Goal: Book appointment/travel/reservation

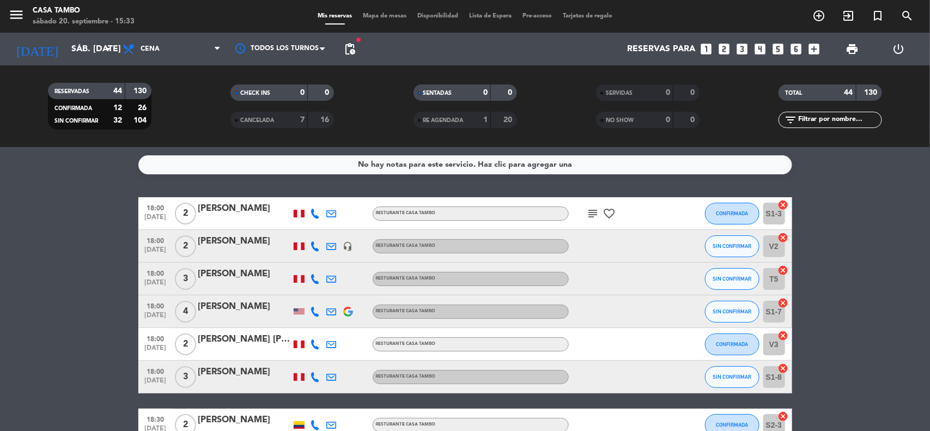
click at [911, 16] on icon "search" at bounding box center [906, 15] width 13 height 13
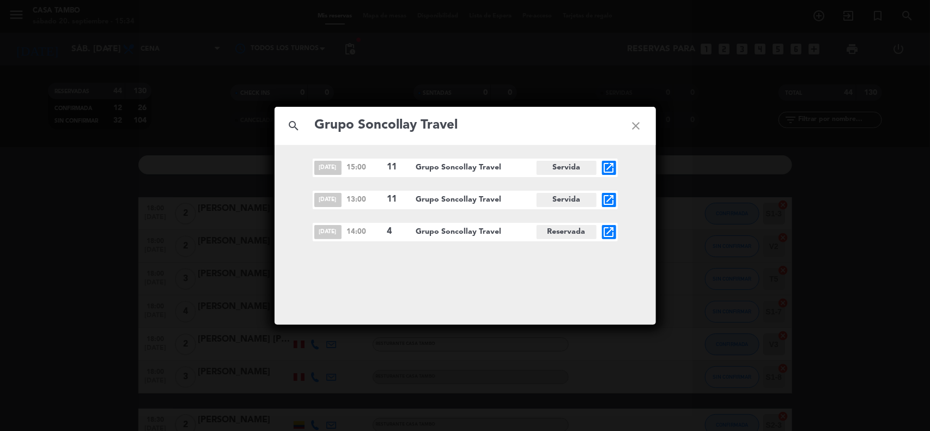
type input "Grupo Soncollay Travel"
click at [606, 230] on icon "open_in_new" at bounding box center [608, 231] width 13 height 13
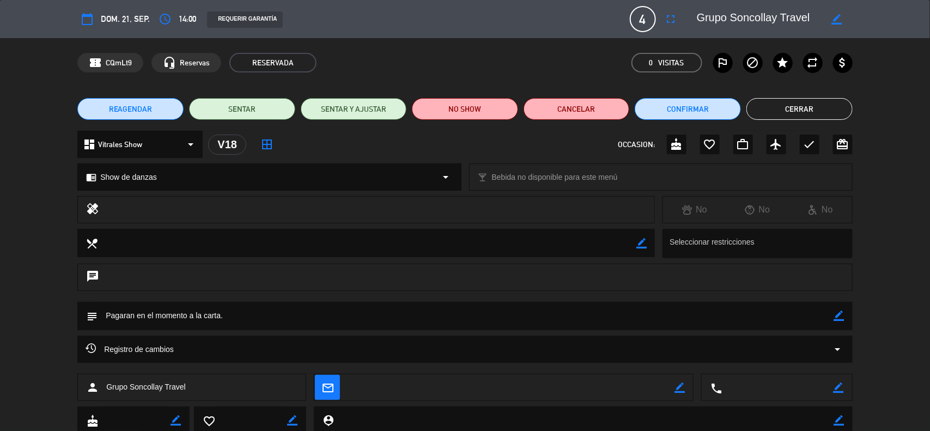
click at [837, 316] on icon "border_color" at bounding box center [839, 315] width 10 height 10
drag, startPoint x: 252, startPoint y: 313, endPoint x: 0, endPoint y: 268, distance: 256.1
click at [0, 284] on div "calendar_today dom. 21, sep. access_time 14:00 REQUERIR GARANTÍA 4 Grupo Soncol…" at bounding box center [465, 215] width 930 height 431
type textarea "SHOW / NO ADELANTO / PAGO IN SITU A LA CARTA"
click at [837, 317] on icon at bounding box center [839, 315] width 10 height 10
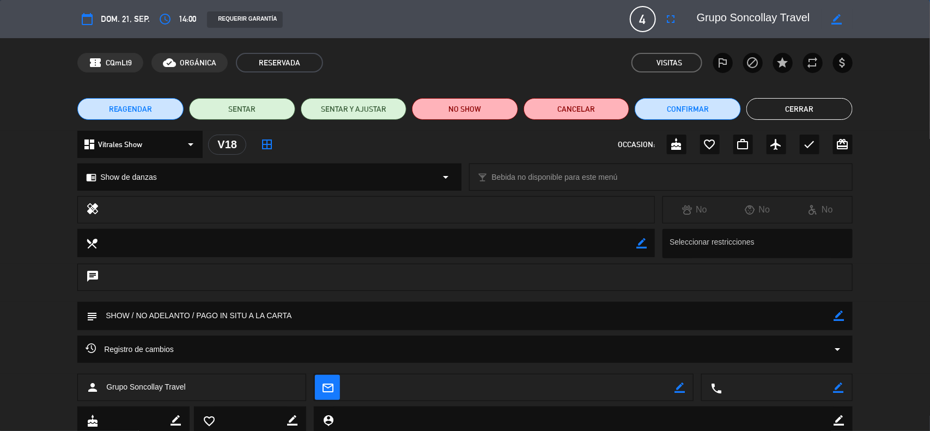
click at [777, 109] on button "Cerrar" at bounding box center [799, 109] width 106 height 22
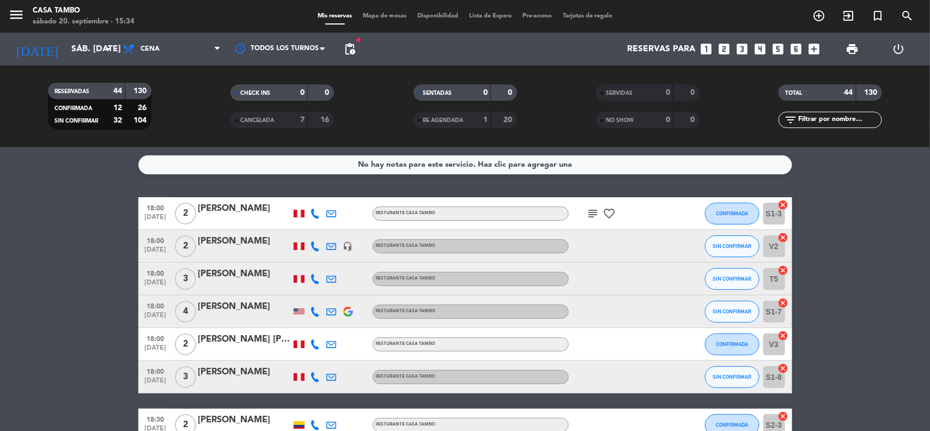
click at [821, 18] on icon "add_circle_outline" at bounding box center [818, 15] width 13 height 13
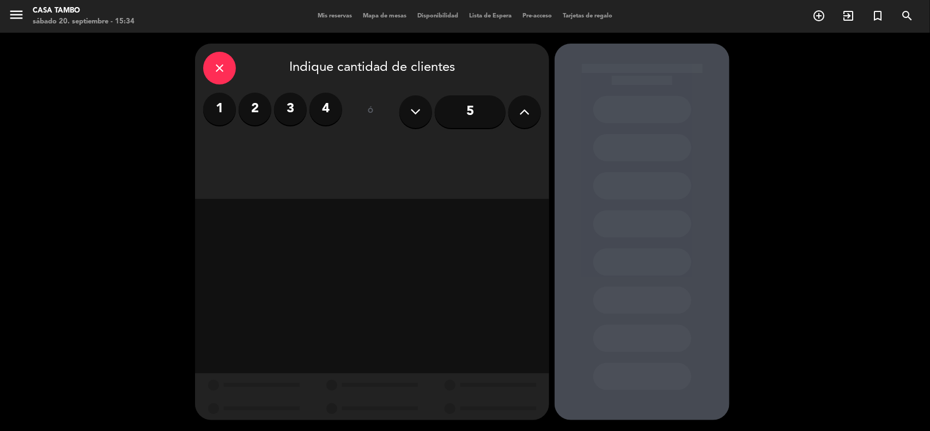
click at [321, 104] on label "4" at bounding box center [325, 109] width 33 height 33
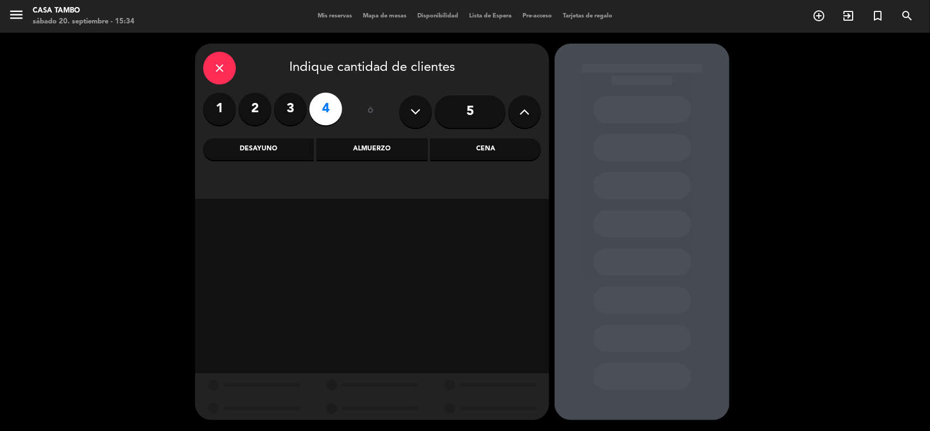
click at [389, 145] on div "Almuerzo" at bounding box center [371, 149] width 111 height 22
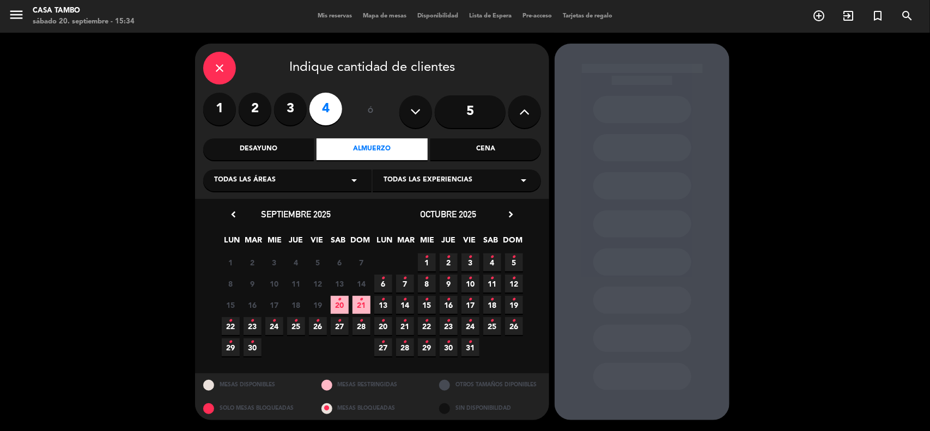
click at [259, 184] on span "Todas las áreas" at bounding box center [245, 180] width 62 height 11
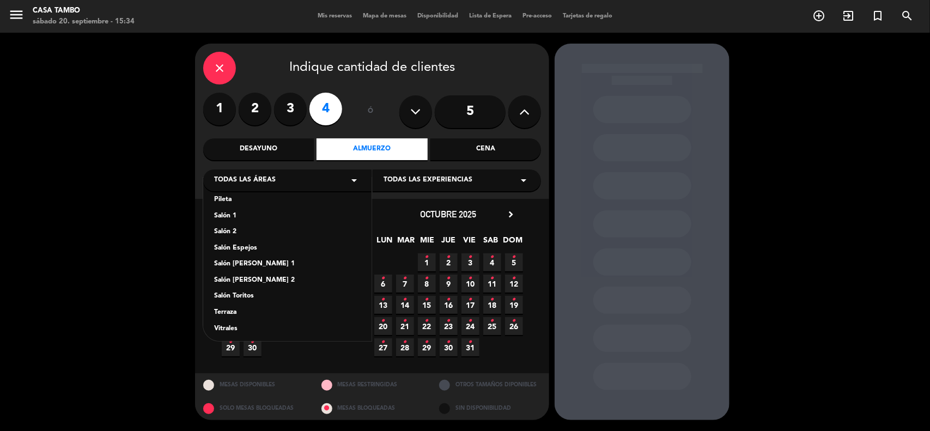
scroll to position [60, 0]
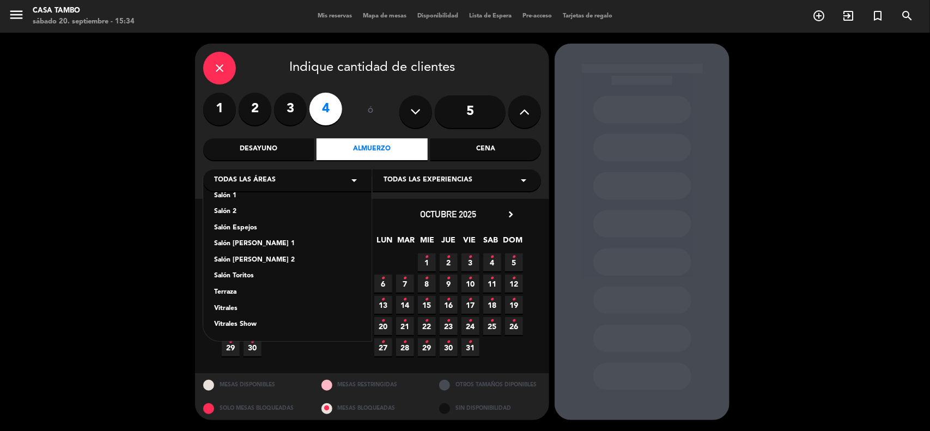
drag, startPoint x: 244, startPoint y: 321, endPoint x: 260, endPoint y: 297, distance: 29.2
click at [252, 309] on div "Bar de [GEOGRAPHIC_DATA] [PERSON_NAME] Pileta Salón 1 Salón 2 Salón Espejos Sal…" at bounding box center [287, 259] width 168 height 163
click at [294, 325] on div "Vitrales Show" at bounding box center [287, 324] width 146 height 11
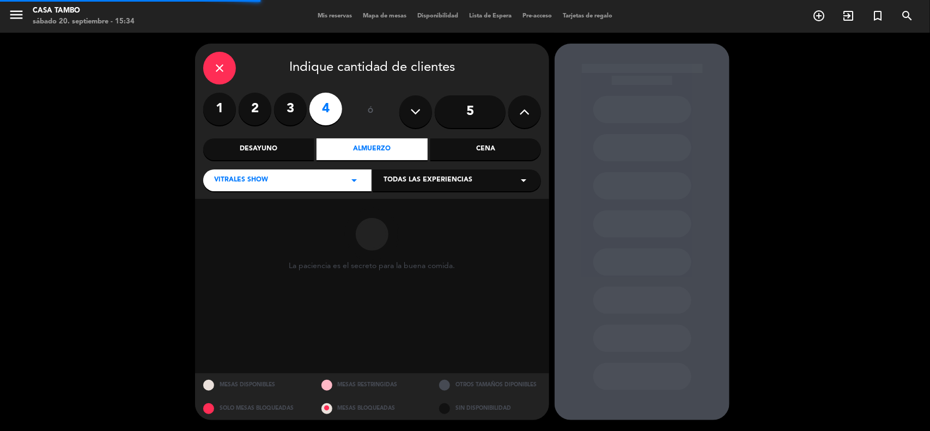
click at [451, 180] on span "Todas las experiencias" at bounding box center [427, 180] width 89 height 11
click at [436, 205] on div "Show de danzas" at bounding box center [456, 207] width 146 height 11
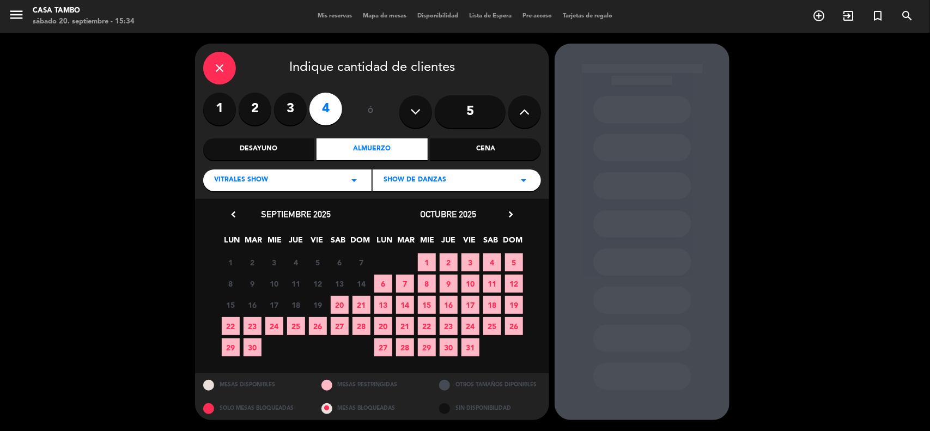
drag, startPoint x: 355, startPoint y: 299, endPoint x: 347, endPoint y: 218, distance: 81.5
click at [355, 297] on span "21" at bounding box center [361, 305] width 18 height 18
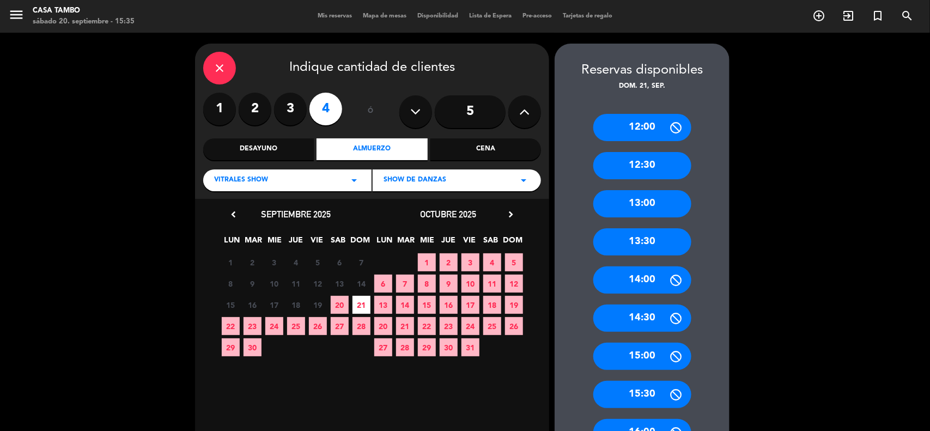
drag, startPoint x: 625, startPoint y: 241, endPoint x: 445, endPoint y: 9, distance: 293.8
click at [625, 237] on div "13:30" at bounding box center [642, 241] width 98 height 27
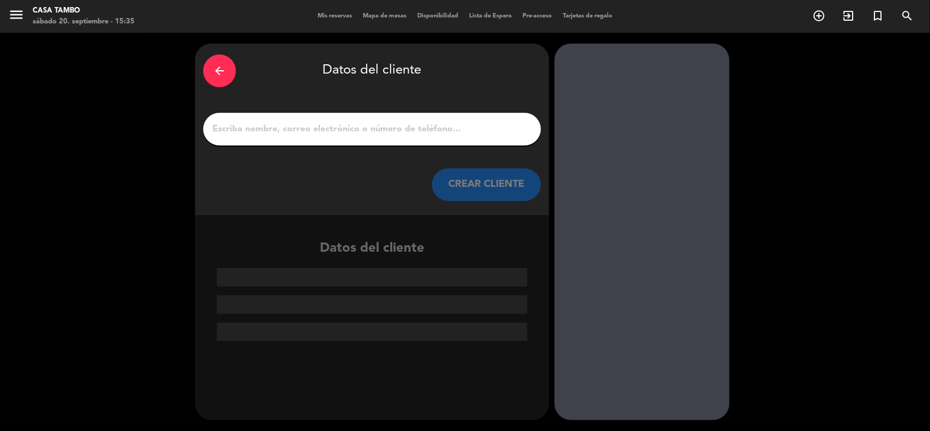
click at [292, 120] on div at bounding box center [372, 129] width 338 height 33
click at [292, 121] on input "1" at bounding box center [371, 128] width 321 height 15
paste input "[PERSON_NAME]"
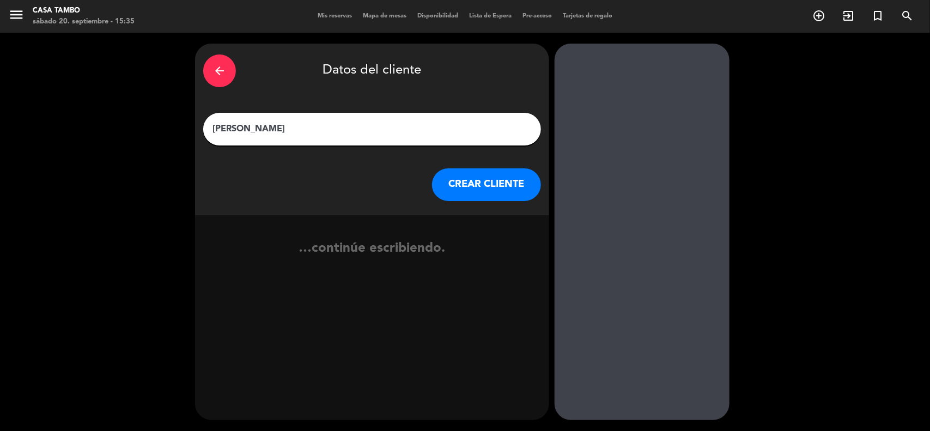
type input "[PERSON_NAME]"
click at [439, 172] on button "CREAR CLIENTE" at bounding box center [486, 184] width 109 height 33
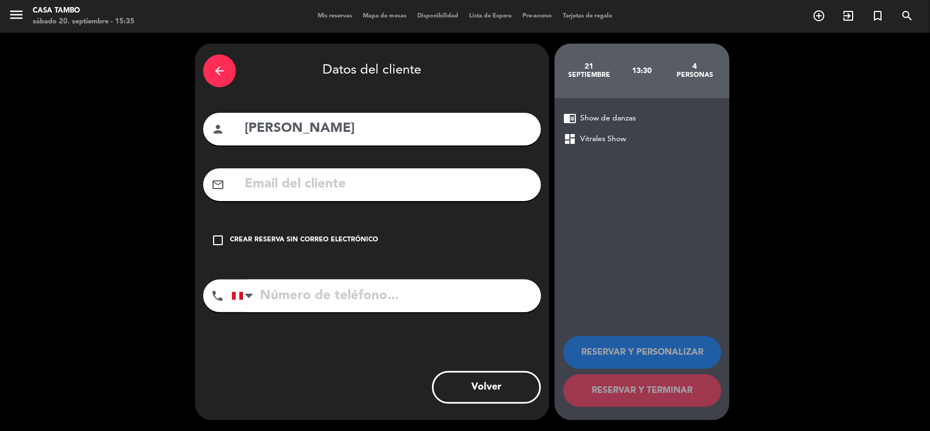
drag, startPoint x: 316, startPoint y: 161, endPoint x: 305, endPoint y: 182, distance: 24.6
click at [315, 162] on div "arrow_back Datos del cliente person [PERSON_NAME] mail_outline check_box_outlin…" at bounding box center [372, 232] width 354 height 376
drag, startPoint x: 305, startPoint y: 183, endPoint x: 179, endPoint y: 20, distance: 206.5
click at [304, 184] on input "text" at bounding box center [387, 184] width 289 height 22
paste input "[EMAIL_ADDRESS][DOMAIN_NAME]"
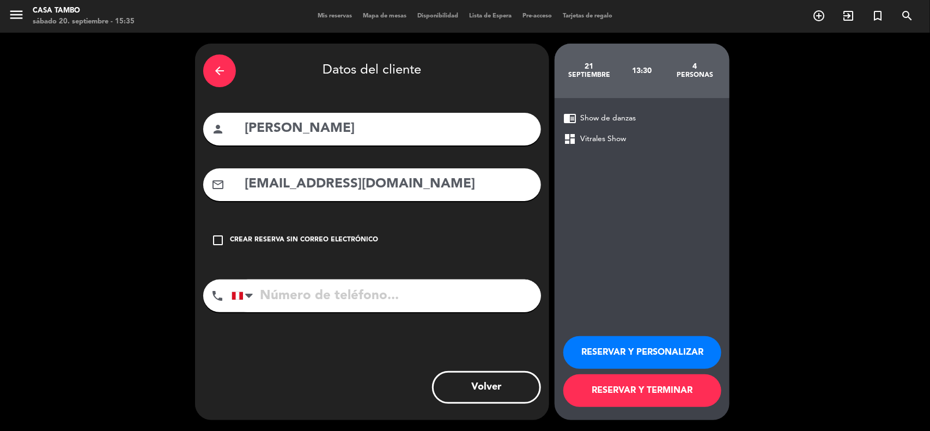
type input "[EMAIL_ADDRESS][DOMAIN_NAME]"
click at [336, 301] on input "tel" at bounding box center [385, 295] width 309 height 33
paste input "907797971"
type input "907797971"
click at [575, 335] on div "RESERVAR Y PERSONALIZAR RESERVAR Y TERMINAR" at bounding box center [641, 366] width 157 height 107
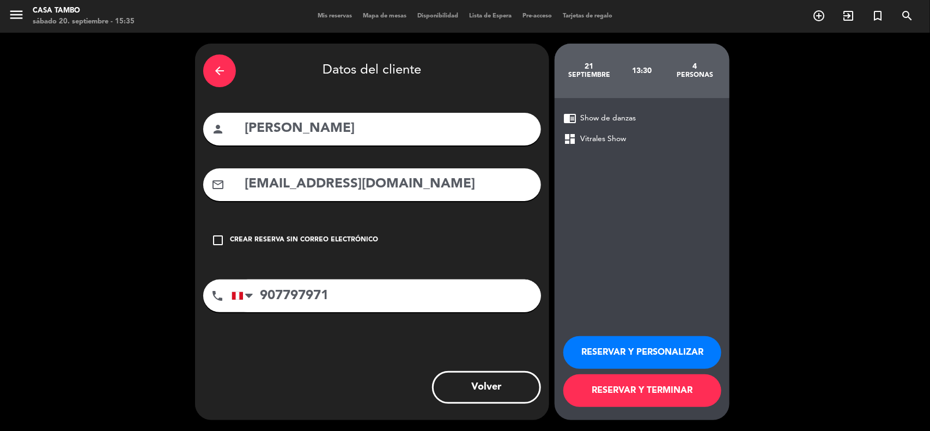
click at [586, 352] on button "RESERVAR Y PERSONALIZAR" at bounding box center [642, 352] width 158 height 33
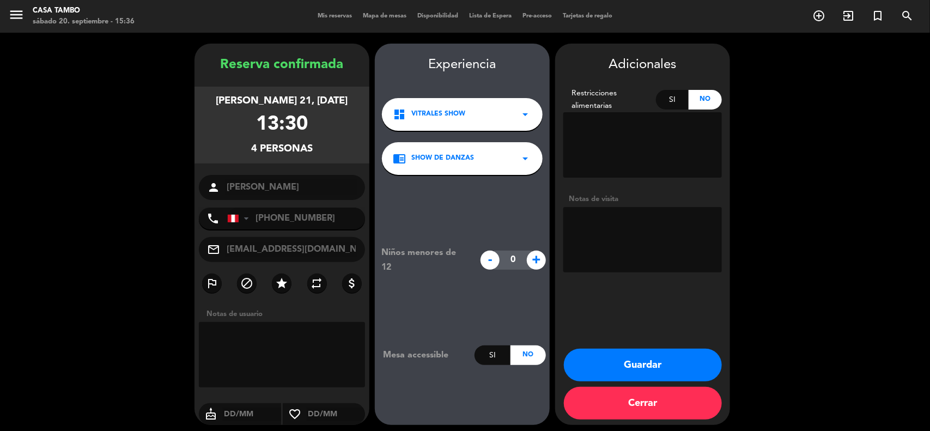
scroll to position [4, 0]
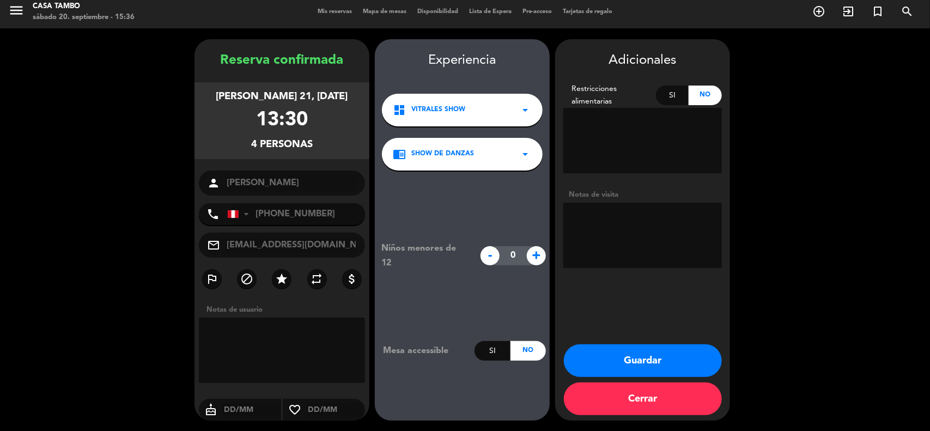
click at [616, 230] on textarea at bounding box center [642, 235] width 158 height 65
type textarea "SHOW / NO ADELANTO"
drag, startPoint x: 682, startPoint y: 362, endPoint x: 407, endPoint y: 11, distance: 445.6
click at [681, 360] on button "Guardar" at bounding box center [643, 360] width 158 height 33
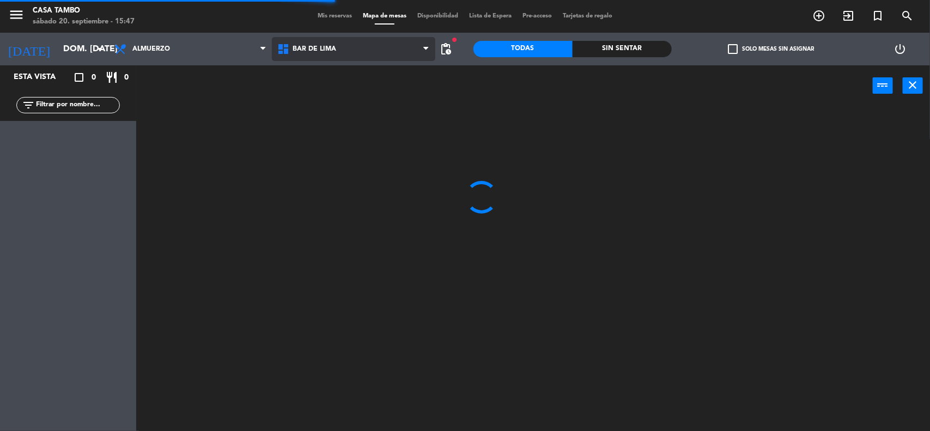
click at [363, 49] on span "Bar de Lima" at bounding box center [353, 49] width 163 height 24
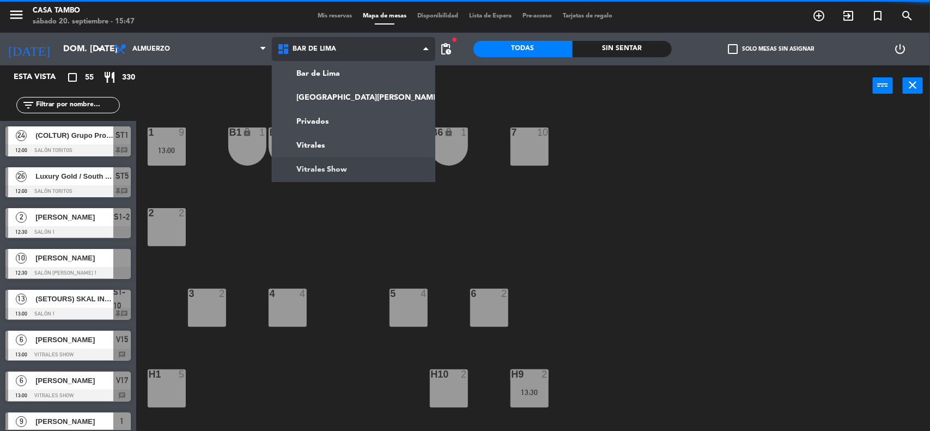
click at [374, 161] on ng-component "menu Casa Tambo sábado 20. septiembre - 15:47 Mis reservas Mapa de mesas Dispon…" at bounding box center [465, 216] width 930 height 432
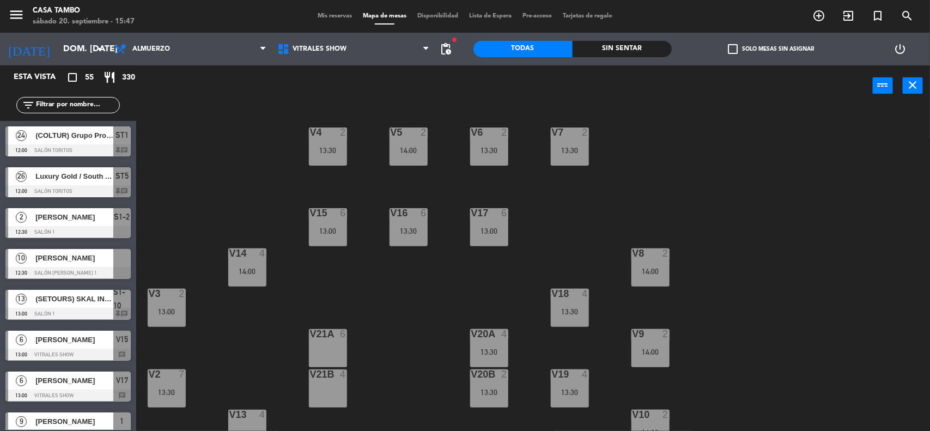
scroll to position [55, 0]
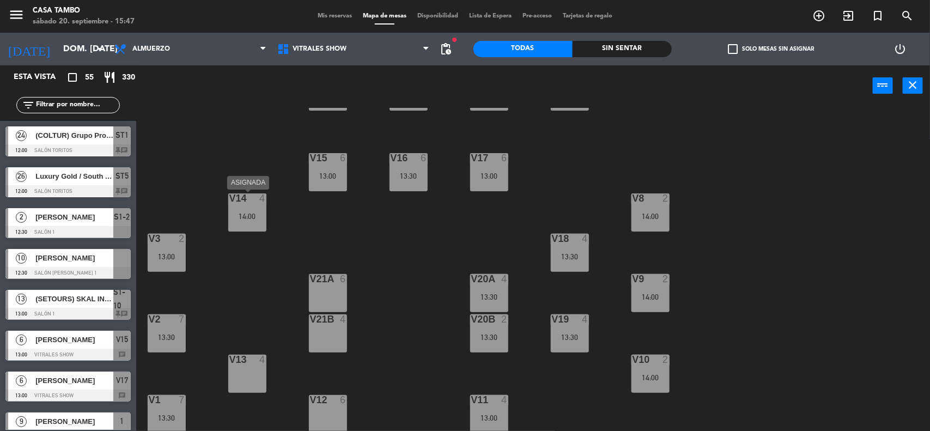
click at [254, 216] on div "14:00" at bounding box center [247, 216] width 38 height 8
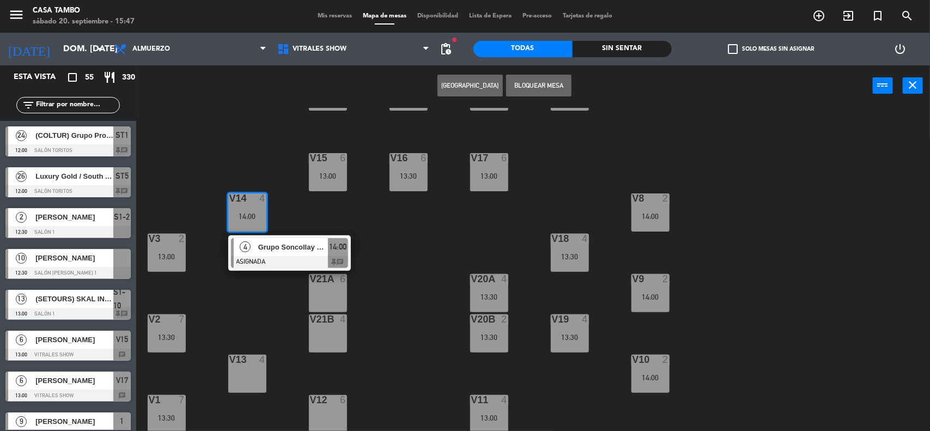
click at [309, 267] on div at bounding box center [289, 262] width 117 height 12
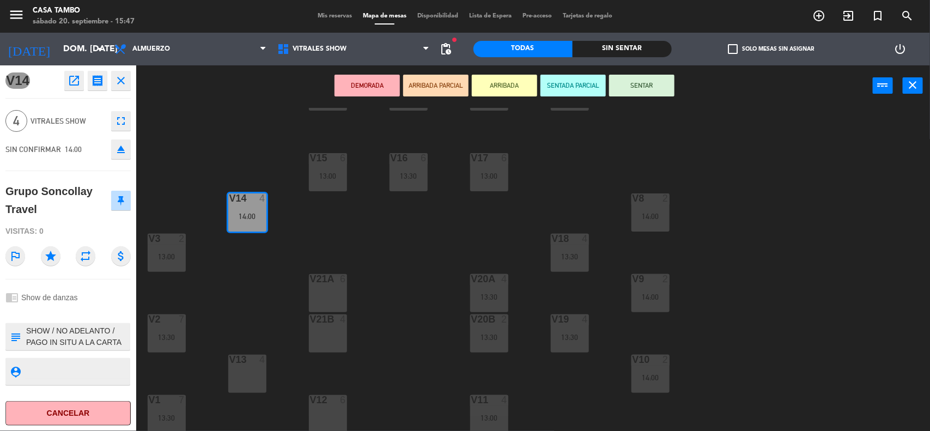
click at [463, 242] on div "V4 2 13:30 V5 2 14:00 V6 2 13:30 V7 2 13:30 V15 6 13:00 V16 6 13:30 V17 6 13:00…" at bounding box center [537, 270] width 784 height 325
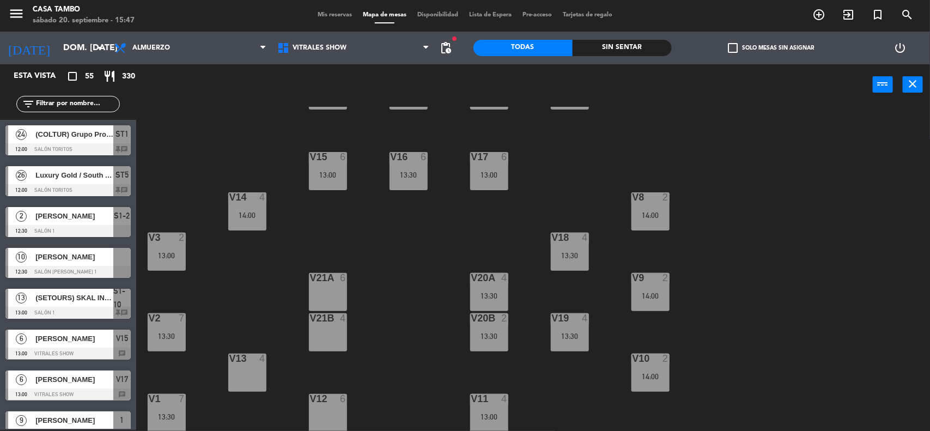
scroll to position [464, 0]
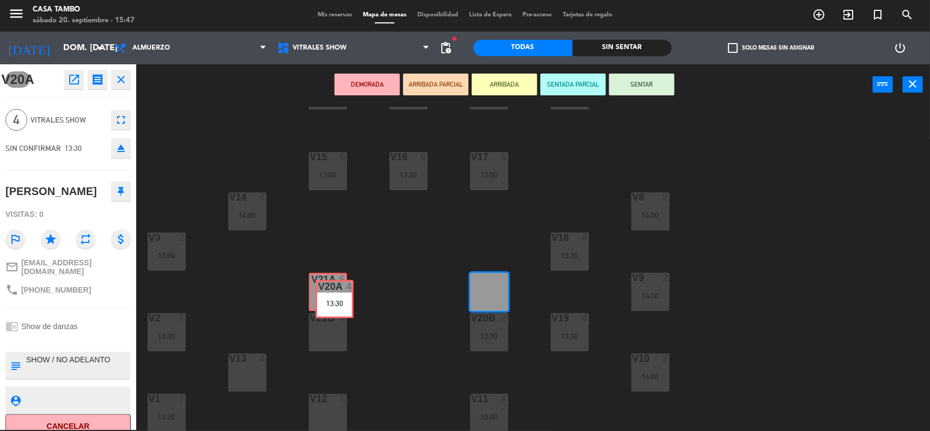
drag, startPoint x: 482, startPoint y: 282, endPoint x: 470, endPoint y: 322, distance: 42.6
click at [326, 289] on div "V4 2 13:30 V5 2 14:00 V6 2 13:30 V7 2 13:30 V15 6 13:00 V16 6 13:30 V17 6 13:00…" at bounding box center [537, 269] width 784 height 325
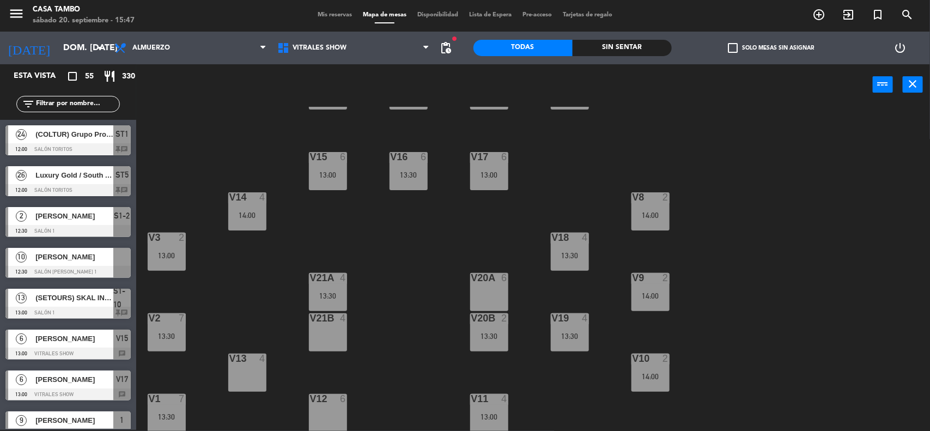
scroll to position [423, 0]
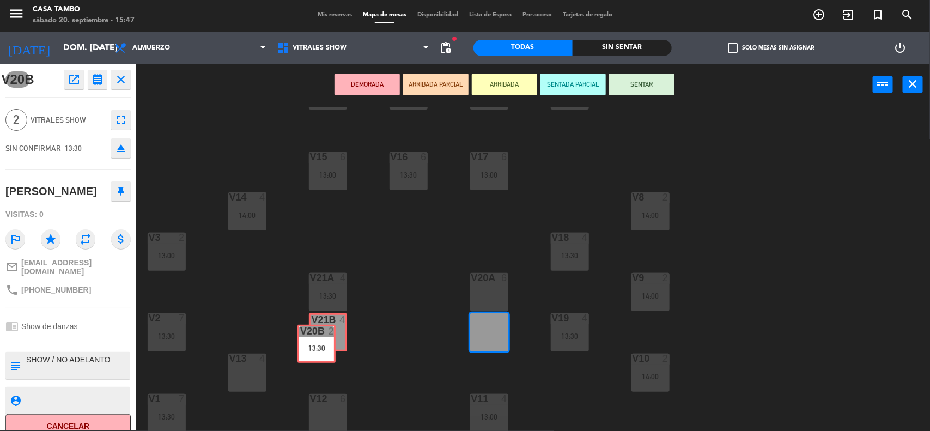
drag, startPoint x: 491, startPoint y: 331, endPoint x: 338, endPoint y: 342, distance: 152.9
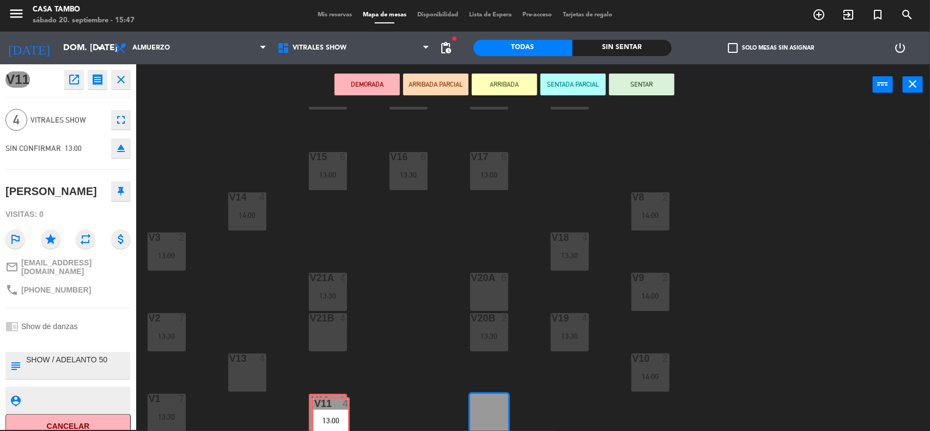
click at [335, 412] on div "V4 2 13:30 V5 2 14:00 V6 2 13:30 V7 2 13:30 V15 6 13:00 V16 6 13:30 V17 6 13:00…" at bounding box center [537, 269] width 784 height 325
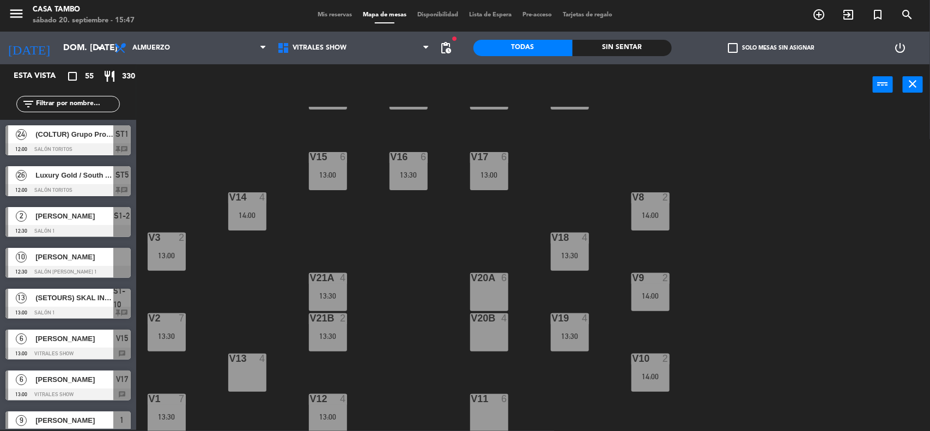
click at [419, 380] on div "V4 2 13:30 V5 2 14:00 V6 2 13:30 V7 2 13:30 V15 6 13:00 V16 6 13:30 V17 6 13:00…" at bounding box center [537, 269] width 784 height 325
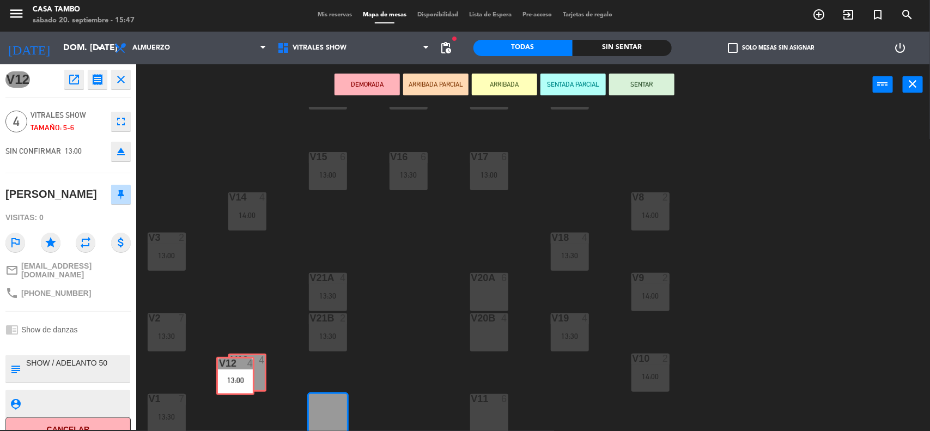
drag, startPoint x: 325, startPoint y: 408, endPoint x: 372, endPoint y: 384, distance: 52.9
click at [233, 371] on div "V4 2 13:30 V5 2 14:00 V6 2 13:30 V7 2 13:30 V15 6 13:00 V16 6 13:30 V17 6 13:00…" at bounding box center [537, 269] width 784 height 325
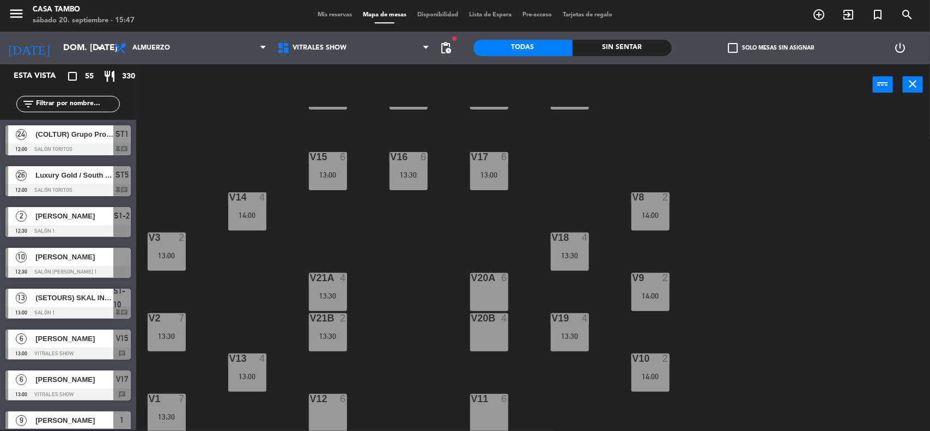
drag, startPoint x: 415, startPoint y: 384, endPoint x: 441, endPoint y: 374, distance: 27.6
click at [415, 383] on div "V4 2 13:30 V5 2 14:00 V6 2 13:30 V7 2 13:30 V15 6 13:00 V16 6 13:30 V17 6 13:00…" at bounding box center [537, 269] width 784 height 325
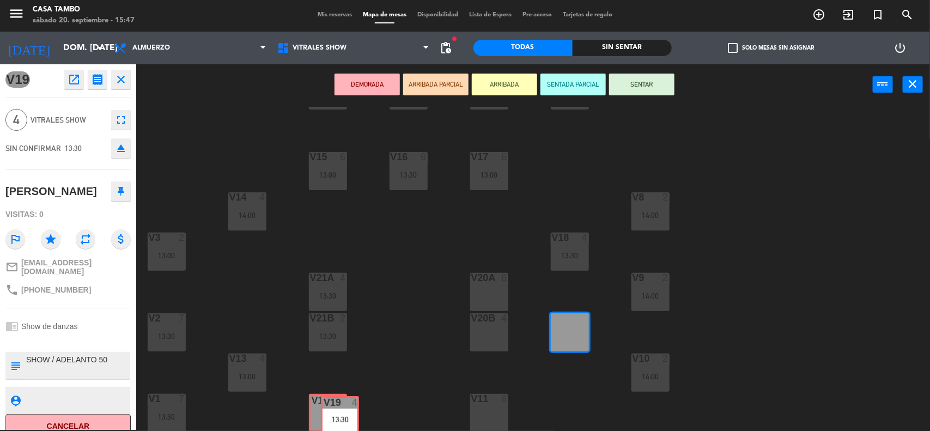
drag, startPoint x: 565, startPoint y: 331, endPoint x: 351, endPoint y: 406, distance: 226.5
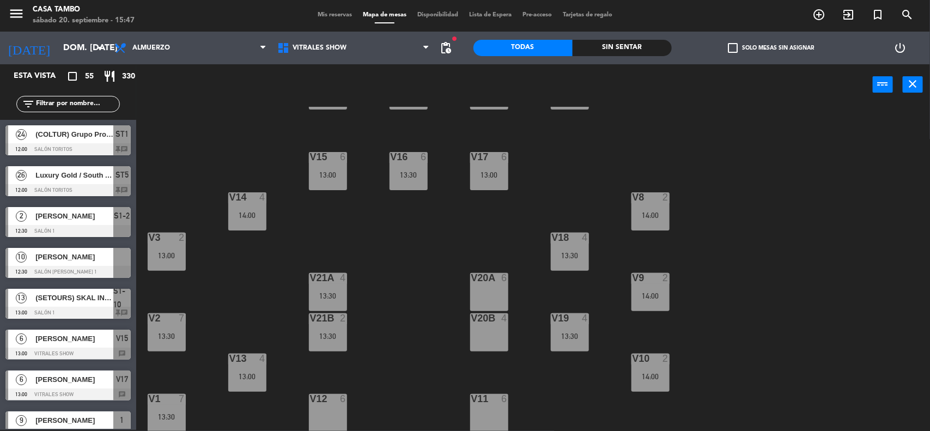
scroll to position [341, 0]
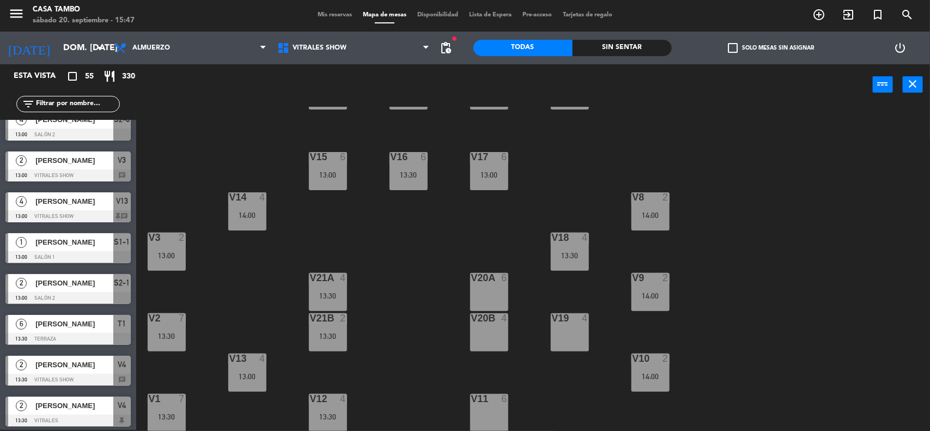
click at [475, 240] on div "V4 2 13:30 V5 2 14:00 V6 2 13:30 V7 2 13:30 V15 6 13:00 V16 6 13:30 V17 6 13:00…" at bounding box center [537, 269] width 784 height 325
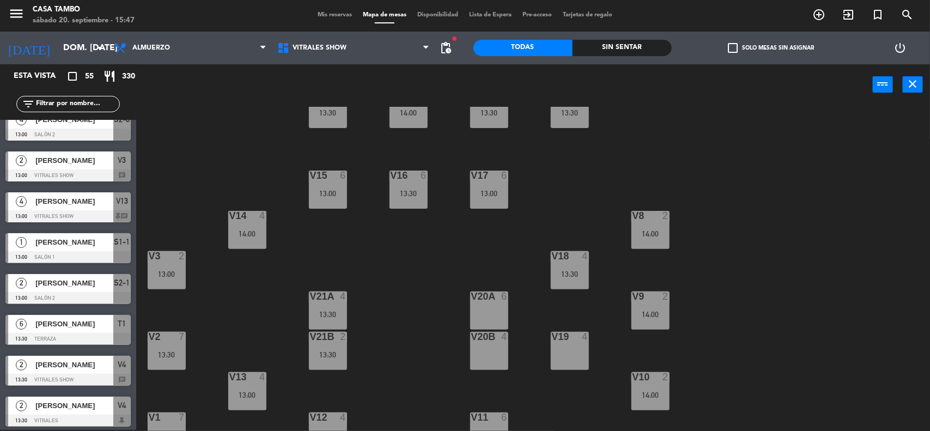
scroll to position [55, 0]
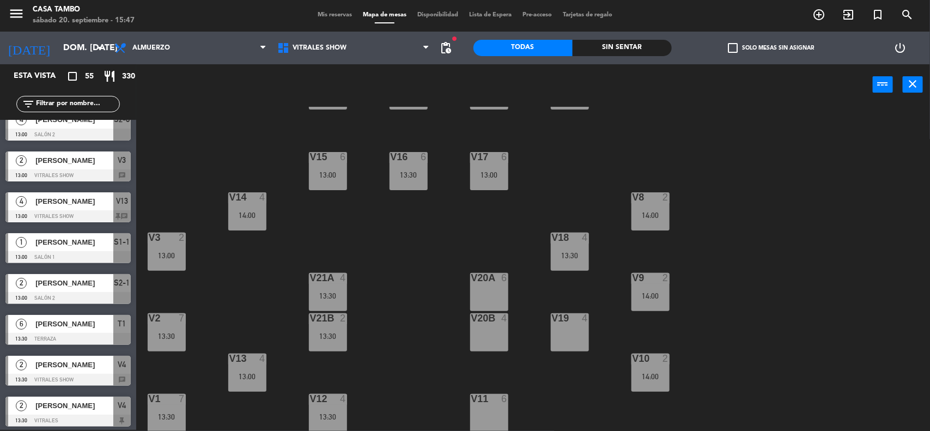
click at [175, 256] on div "13:00" at bounding box center [167, 256] width 38 height 8
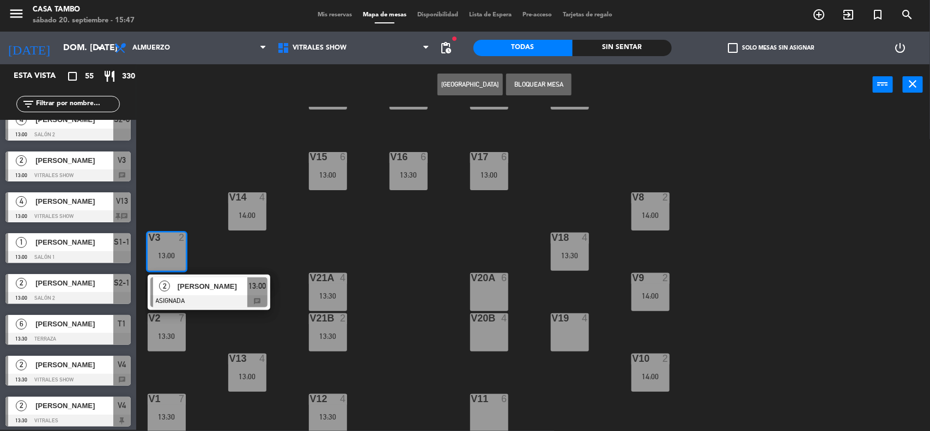
click at [216, 340] on div "V4 2 13:30 V5 2 14:00 V6 2 13:30 V7 2 13:30 V15 6 13:00 V16 6 13:30 V17 6 13:00…" at bounding box center [537, 269] width 784 height 325
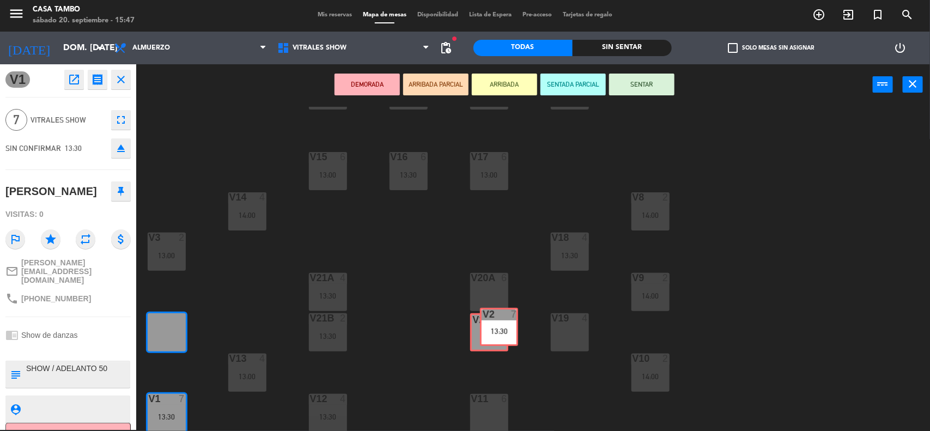
drag, startPoint x: 175, startPoint y: 329, endPoint x: 507, endPoint y: 325, distance: 332.2
click at [507, 325] on div "V4 2 13:30 V5 2 14:00 V6 2 13:30 V7 2 13:30 V15 6 13:00 V16 6 13:30 V17 6 13:00…" at bounding box center [537, 269] width 784 height 325
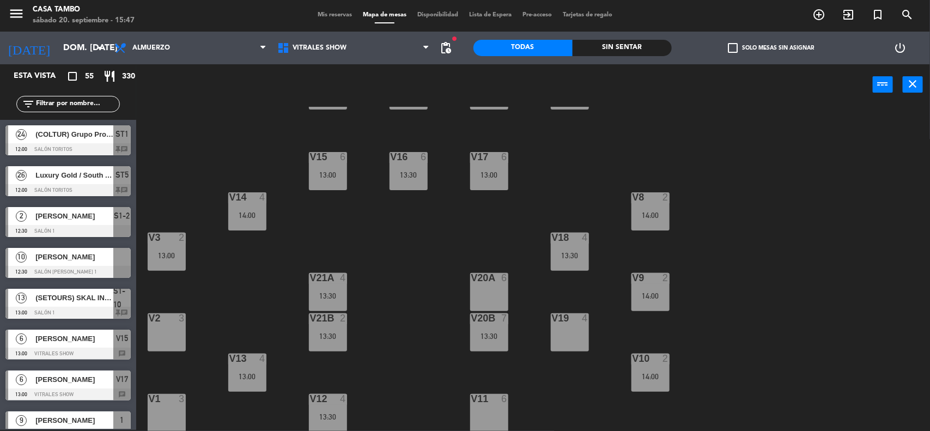
scroll to position [1, 0]
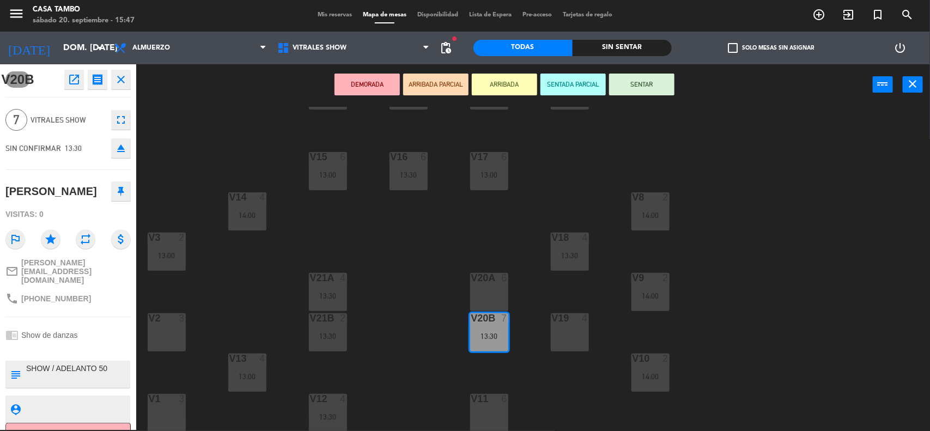
drag, startPoint x: 496, startPoint y: 327, endPoint x: 217, endPoint y: 338, distance: 279.6
click at [177, 328] on div "V2 3" at bounding box center [167, 332] width 38 height 38
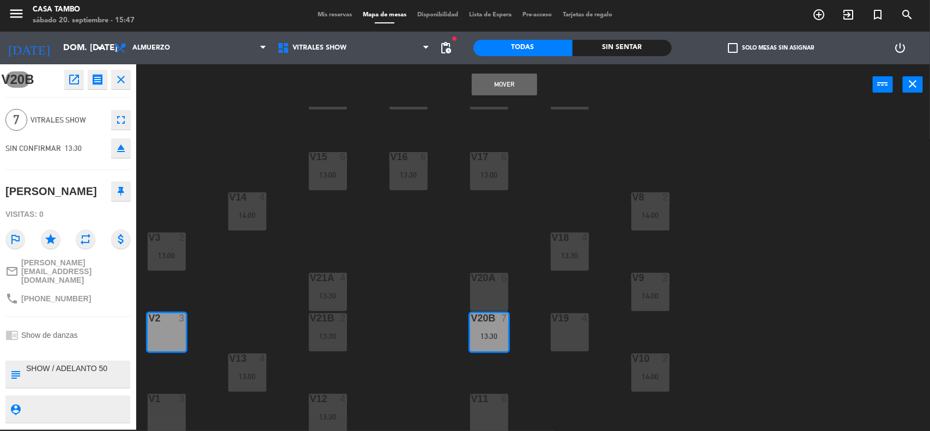
click at [504, 87] on button "Mover" at bounding box center [504, 85] width 65 height 22
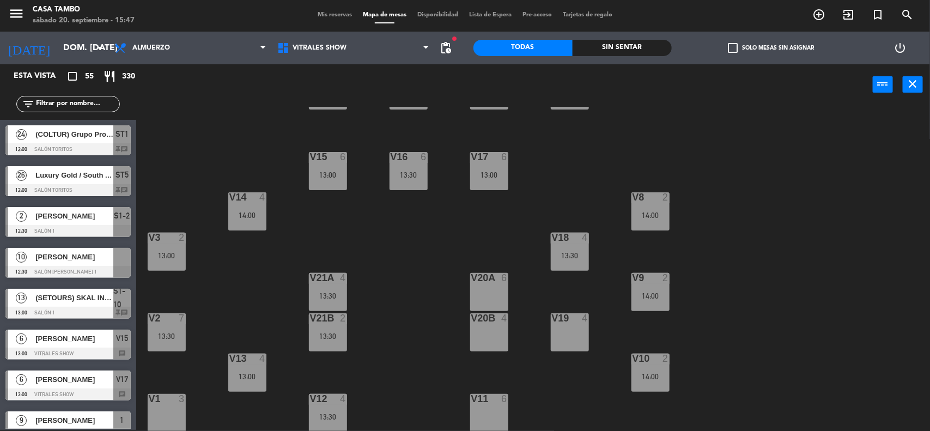
click at [536, 241] on div "V4 2 13:30 V5 2 14:00 V6 2 13:30 V7 2 13:30 V15 6 13:00 V16 6 13:30 V17 6 13:00…" at bounding box center [537, 269] width 784 height 325
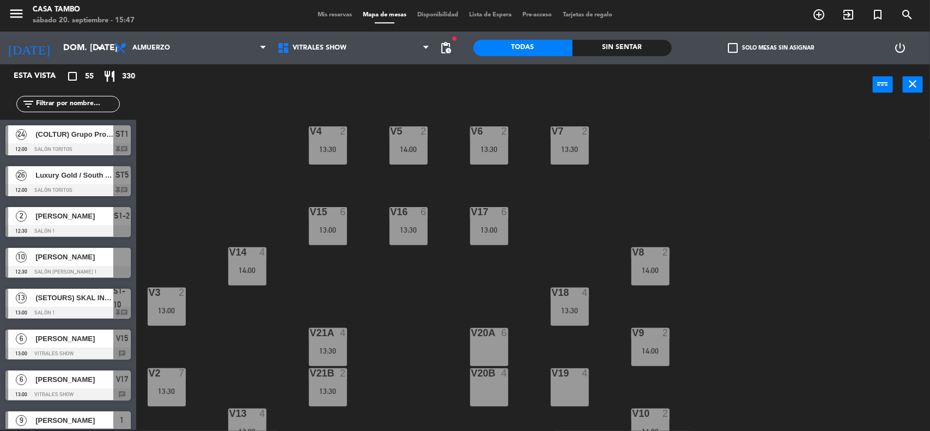
scroll to position [55, 0]
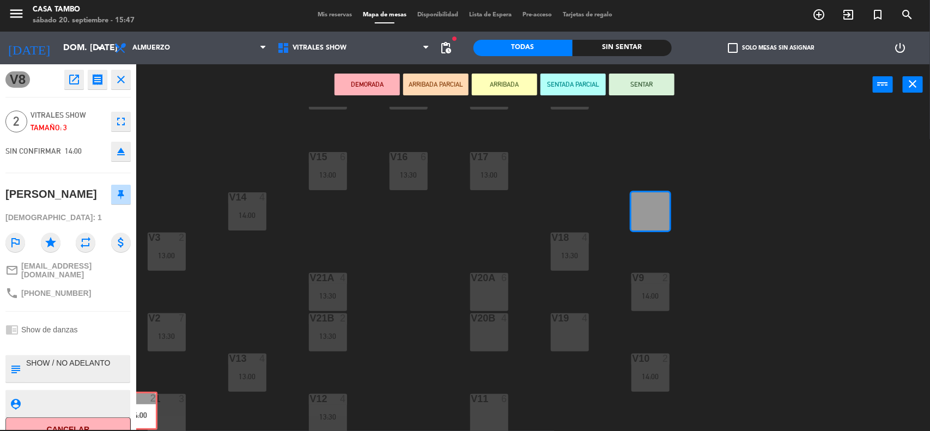
drag, startPoint x: 639, startPoint y: 219, endPoint x: 158, endPoint y: 409, distance: 517.0
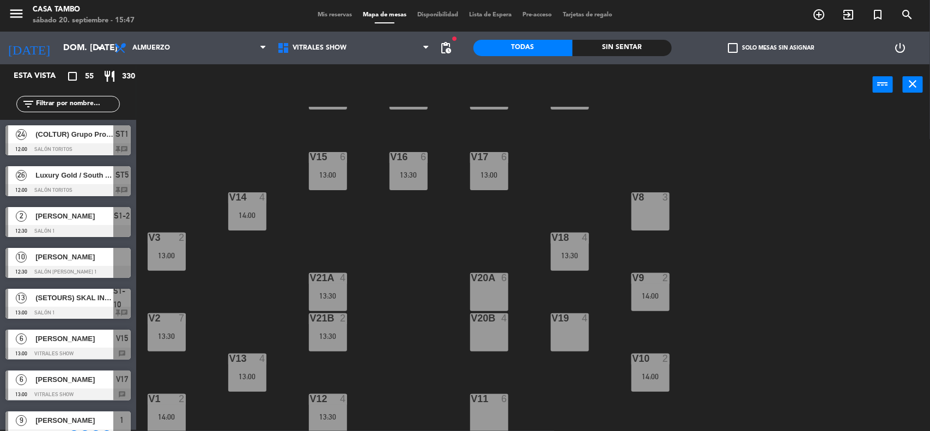
scroll to position [1, 0]
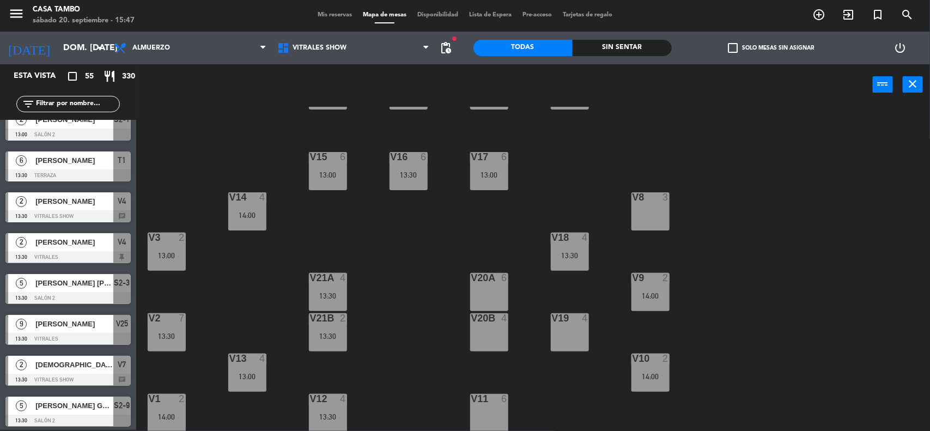
drag, startPoint x: 260, startPoint y: 308, endPoint x: 287, endPoint y: 305, distance: 27.4
click at [260, 308] on div "V4 2 13:30 V5 2 14:00 V6 2 13:30 V7 2 13:30 V15 6 13:00 V16 6 13:30 V17 6 13:00…" at bounding box center [537, 269] width 784 height 325
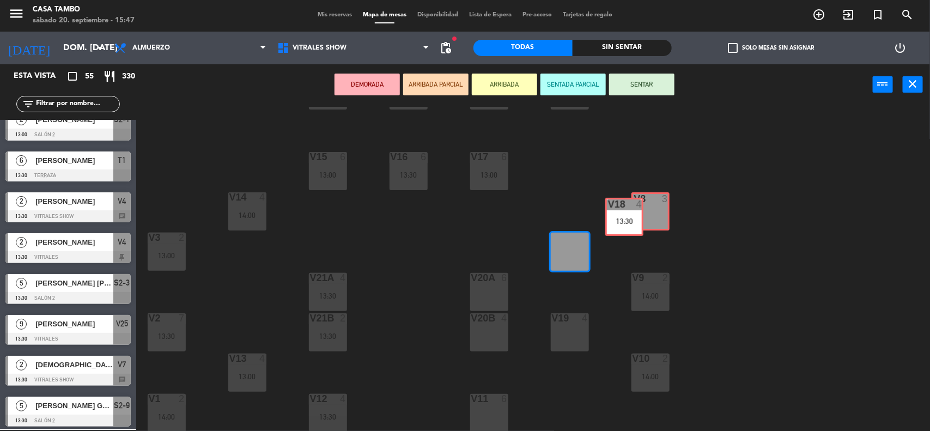
drag, startPoint x: 580, startPoint y: 244, endPoint x: 639, endPoint y: 204, distance: 70.5
click at [640, 207] on div "V4 2 13:30 V5 2 14:00 V6 2 13:30 V7 2 13:30 V15 6 13:00 V16 6 13:30 V17 6 13:00…" at bounding box center [537, 269] width 784 height 325
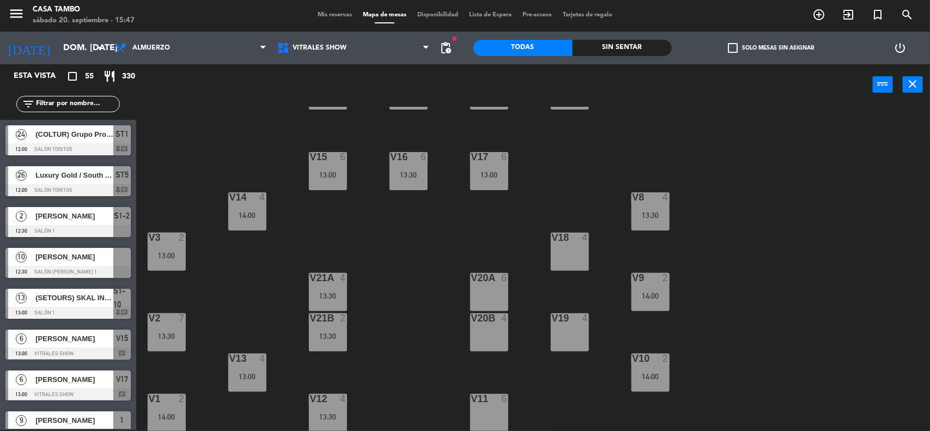
scroll to position [96, 0]
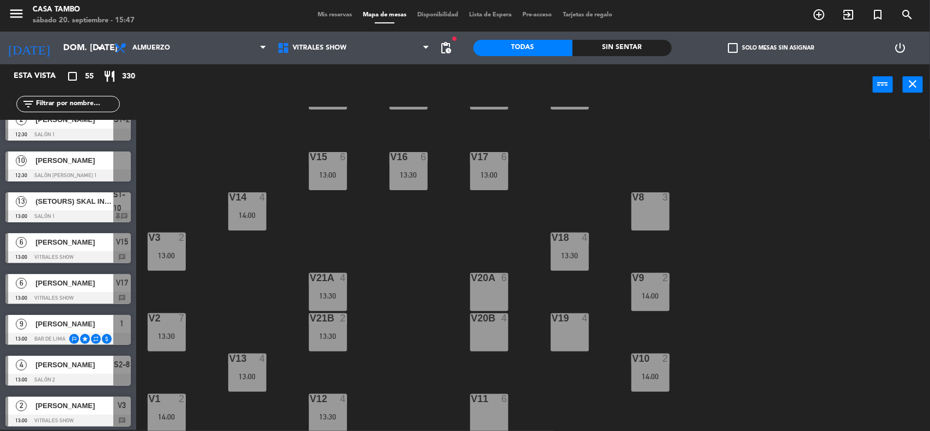
click at [550, 227] on div "V4 2 13:30 V5 2 14:00 V6 2 13:30 V7 2 13:30 V15 6 13:00 V16 6 13:30 V17 6 13:00…" at bounding box center [537, 269] width 784 height 325
click at [406, 273] on div "V4 2 13:30 V5 2 14:00 V6 2 13:30 V7 2 13:30 V15 6 13:00 V16 6 13:30 V17 6 13:00…" at bounding box center [537, 269] width 784 height 325
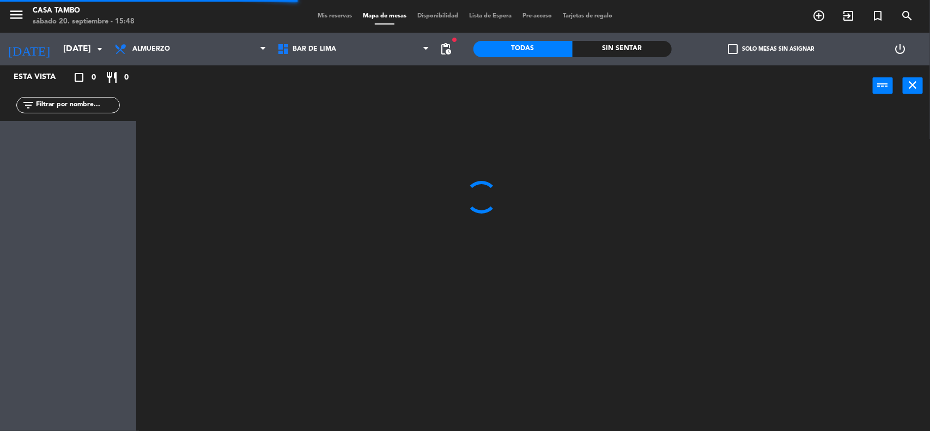
click at [343, 52] on span "Bar de Lima" at bounding box center [353, 49] width 163 height 24
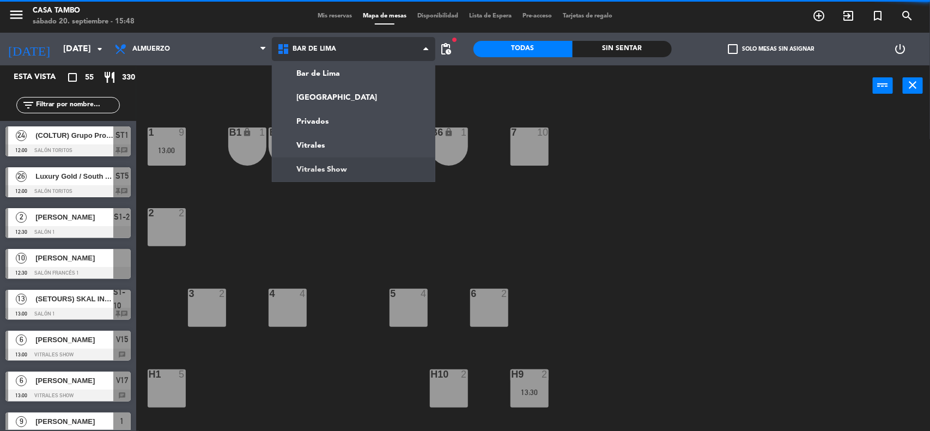
click at [358, 162] on ng-component "menu Casa Tambo [DATE] 20. septiembre - 15:48 Mis reservas Mapa de mesas Dispon…" at bounding box center [465, 216] width 930 height 432
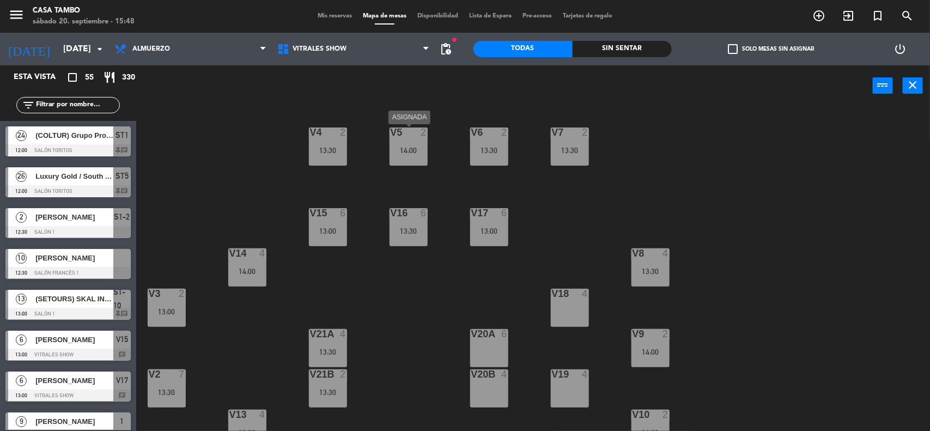
click at [413, 156] on div "V5 2 14:00" at bounding box center [408, 146] width 38 height 38
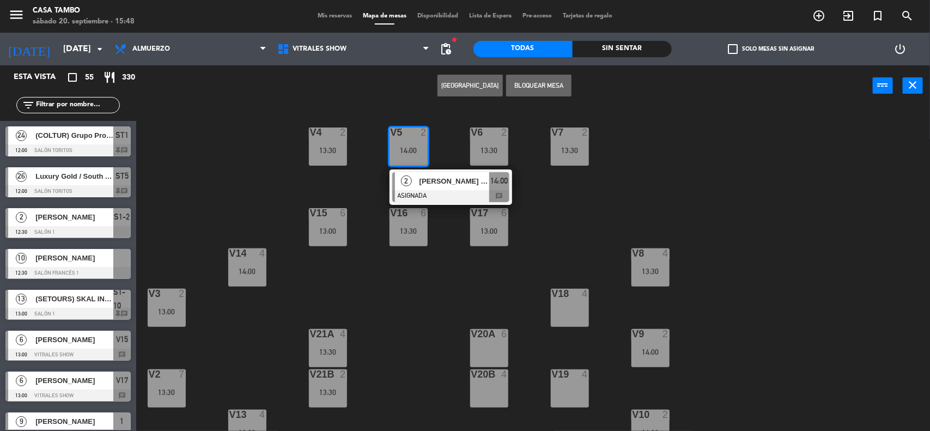
click at [448, 210] on div "V4 2 13:30 V5 2 14:00 2 [PERSON_NAME] y [PERSON_NAME] ASIGNADA 14:00 chat V6 2 …" at bounding box center [537, 270] width 784 height 325
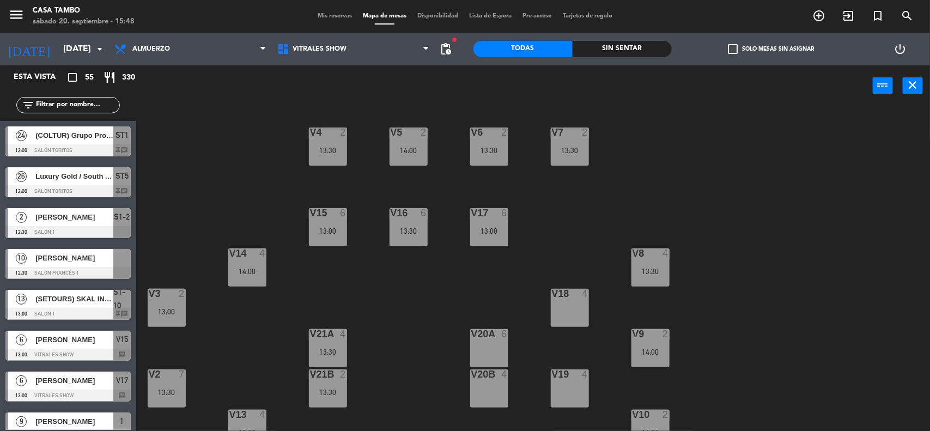
click at [410, 146] on div "14:00" at bounding box center [408, 150] width 38 height 8
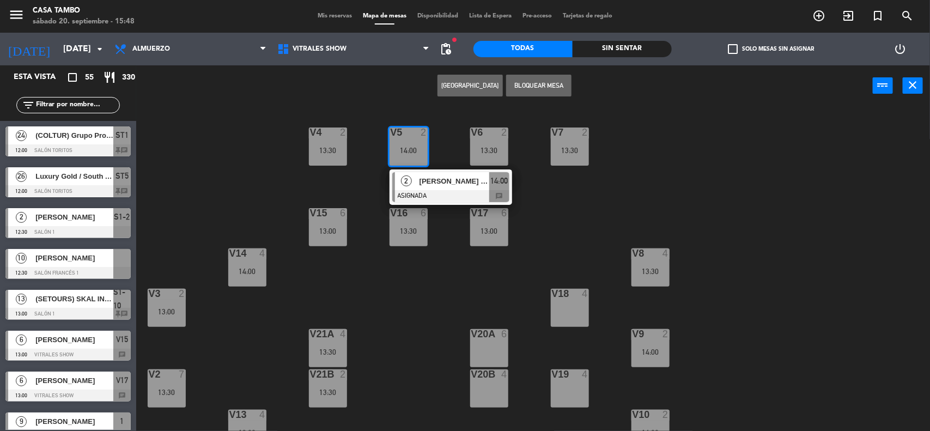
click at [433, 190] on div at bounding box center [450, 196] width 117 height 12
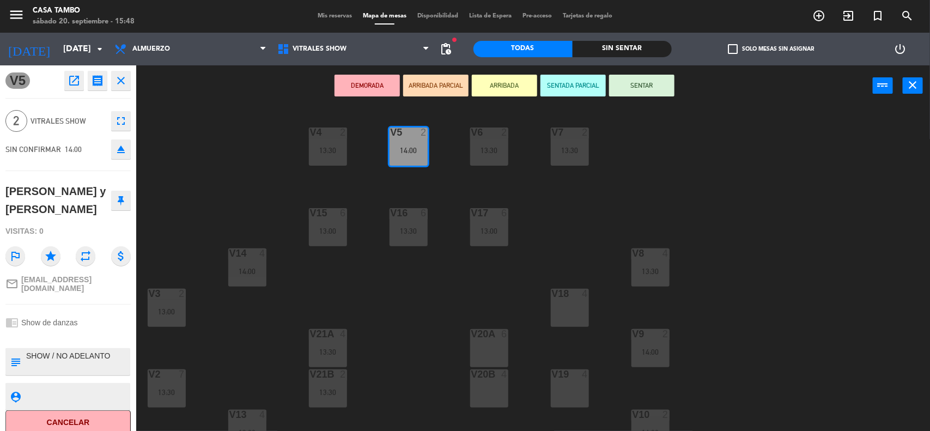
click at [119, 156] on button "eject" at bounding box center [121, 149] width 20 height 20
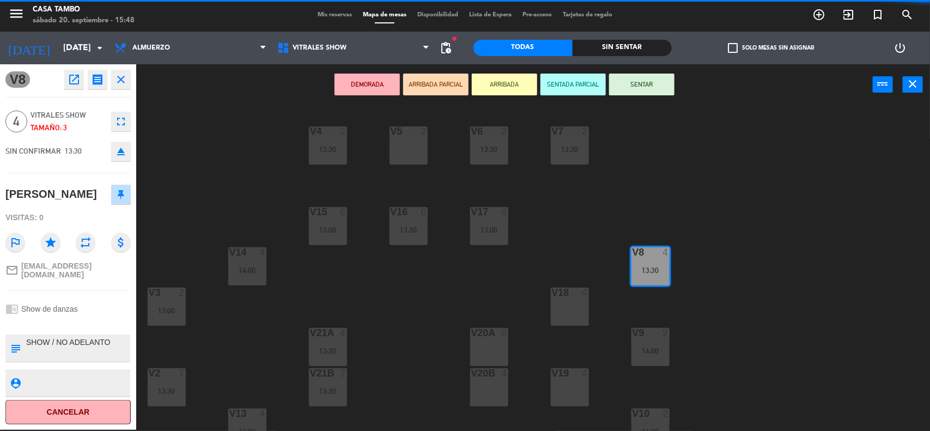
drag, startPoint x: 560, startPoint y: 206, endPoint x: 411, endPoint y: 131, distance: 166.6
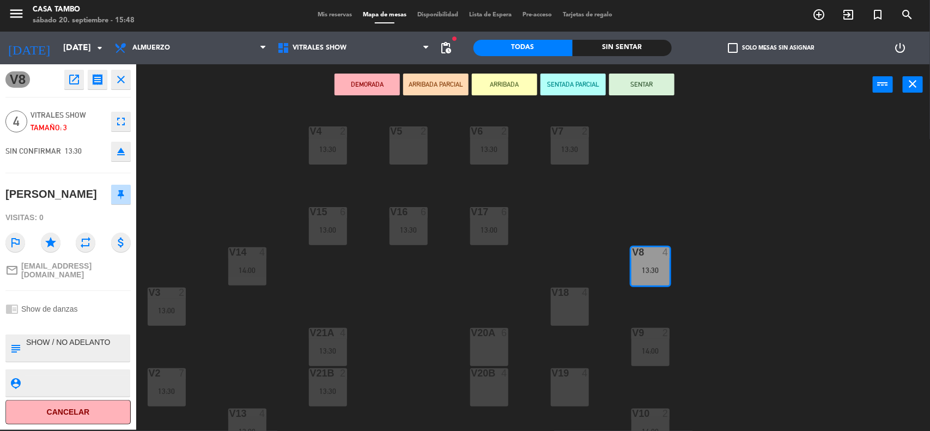
click at [417, 154] on div "V5 2" at bounding box center [408, 145] width 38 height 38
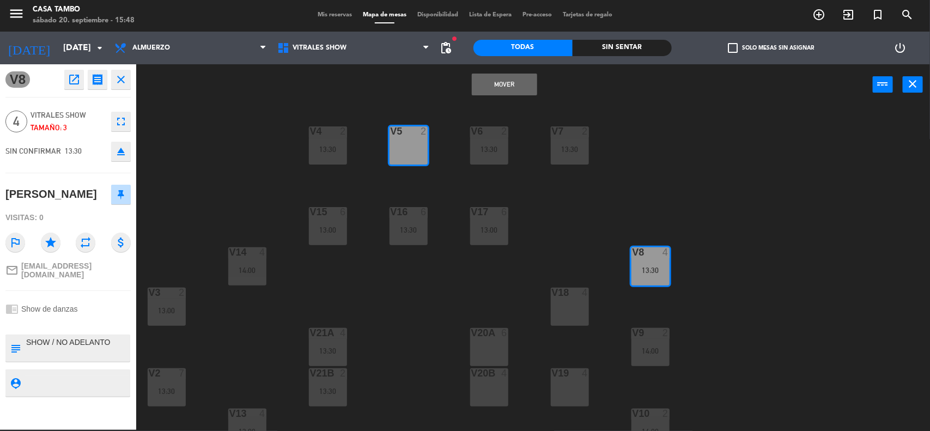
click at [518, 74] on button "Mover" at bounding box center [504, 85] width 65 height 22
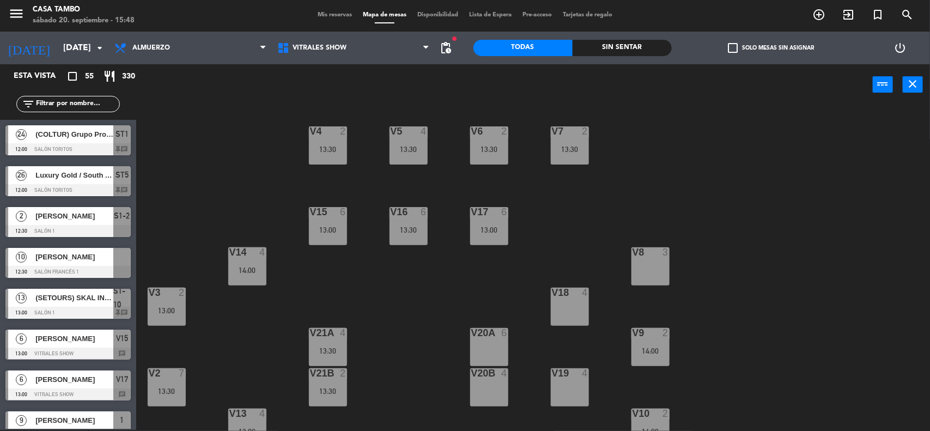
scroll to position [96, 0]
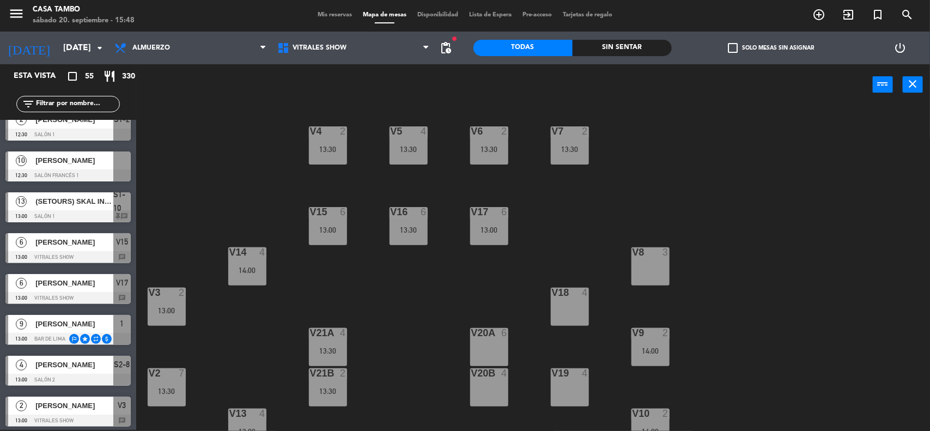
click at [564, 213] on div "V4 2 13:30 V5 4 13:30 V6 2 13:30 V7 2 13:30 V15 6 13:00 V16 6 13:30 V17 6 13:00…" at bounding box center [537, 269] width 784 height 325
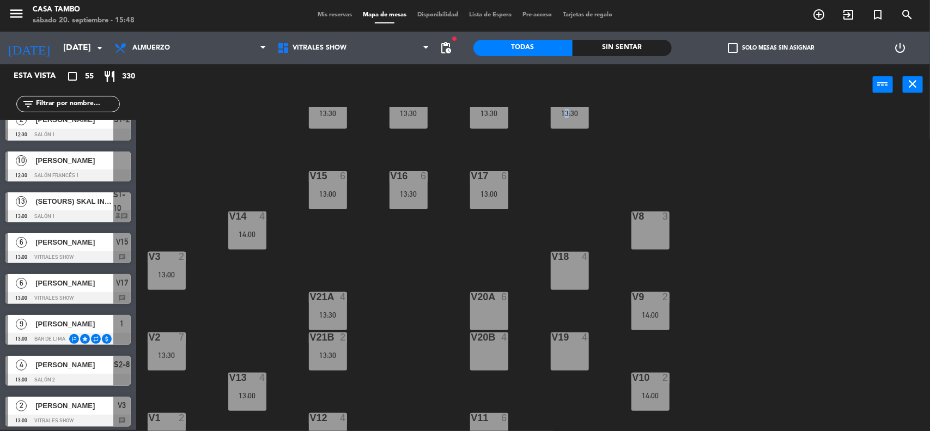
scroll to position [55, 0]
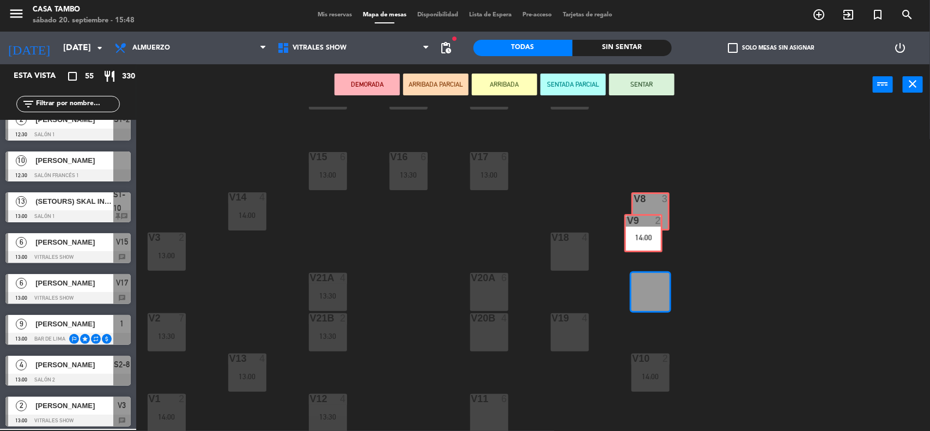
drag, startPoint x: 651, startPoint y: 263, endPoint x: 649, endPoint y: 218, distance: 44.7
click at [649, 218] on div "V4 2 13:30 V5 4 13:30 V6 2 13:30 V7 2 13:30 V15 6 13:00 V16 6 13:30 V17 6 13:00…" at bounding box center [537, 269] width 784 height 325
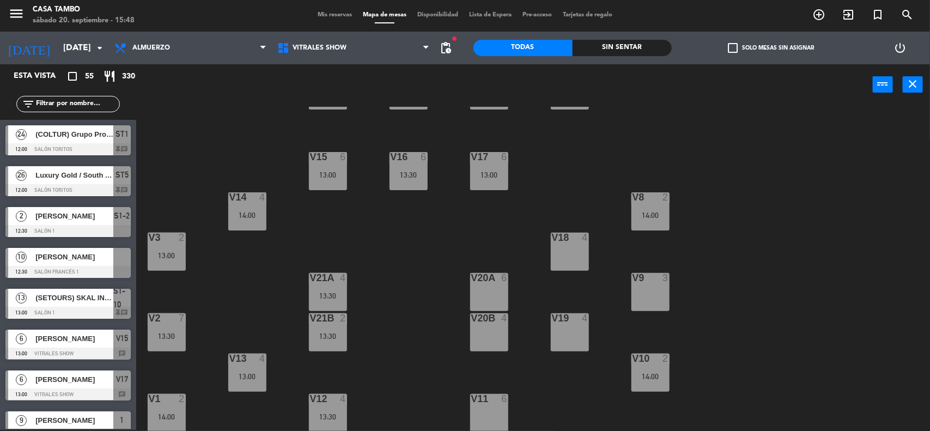
scroll to position [709, 0]
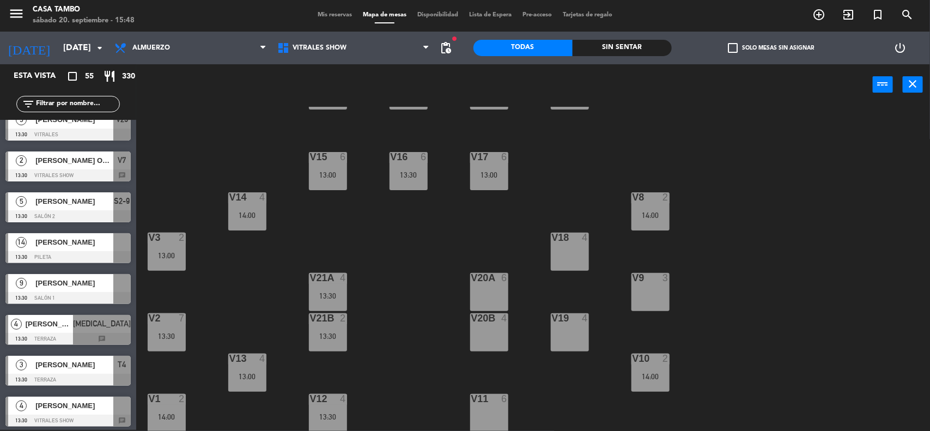
click at [727, 271] on div "V4 2 13:30 V5 4 13:30 V6 2 13:30 V7 2 13:30 V15 6 13:00 V16 6 13:30 V17 6 13:00…" at bounding box center [537, 269] width 784 height 325
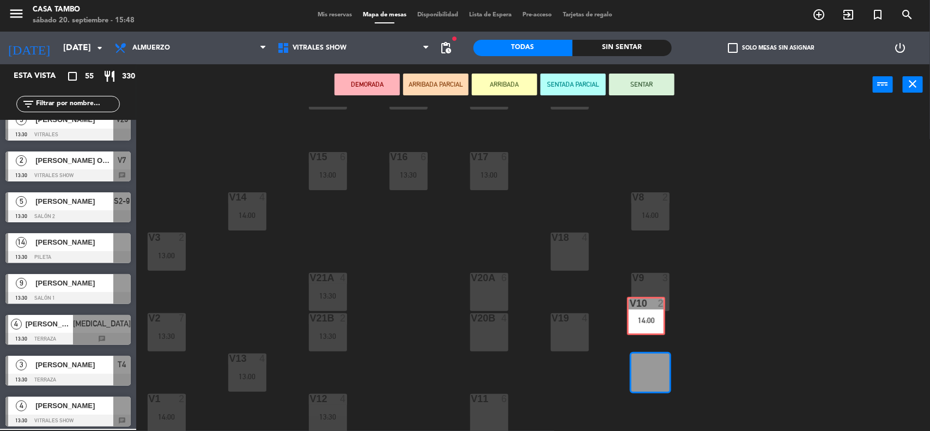
drag, startPoint x: 659, startPoint y: 339, endPoint x: 646, endPoint y: 298, distance: 42.7
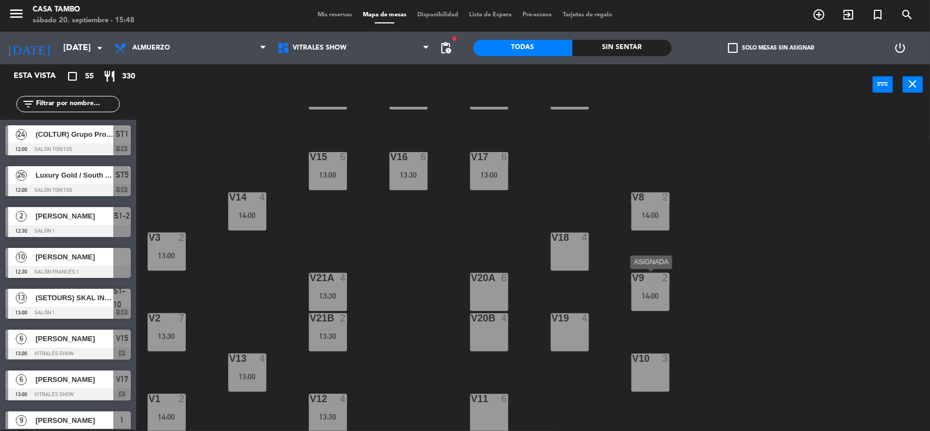
scroll to position [586, 0]
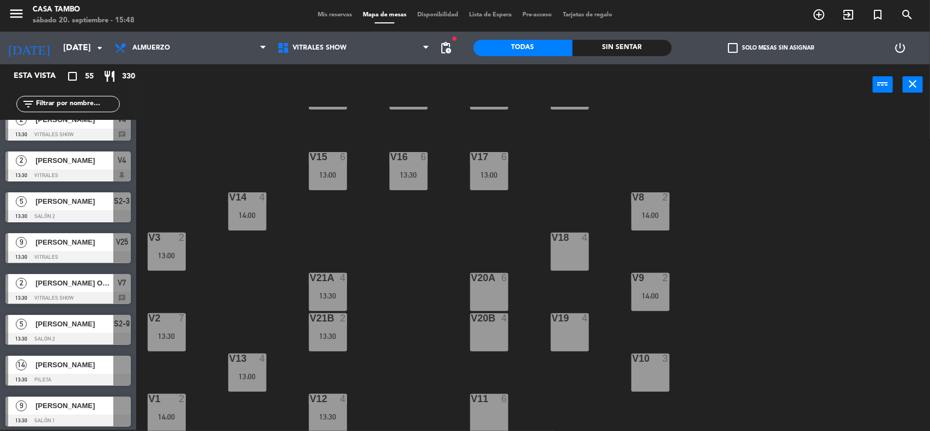
click at [708, 312] on div "V4 2 13:30 V5 4 13:30 V6 2 13:30 V7 2 13:30 V15 6 13:00 V16 6 13:30 V17 6 13:00…" at bounding box center [537, 269] width 784 height 325
click at [428, 262] on div "V4 2 13:30 V5 4 13:30 V6 2 13:30 V7 2 13:30 V15 6 13:00 V16 6 13:30 V17 6 13:00…" at bounding box center [537, 269] width 784 height 325
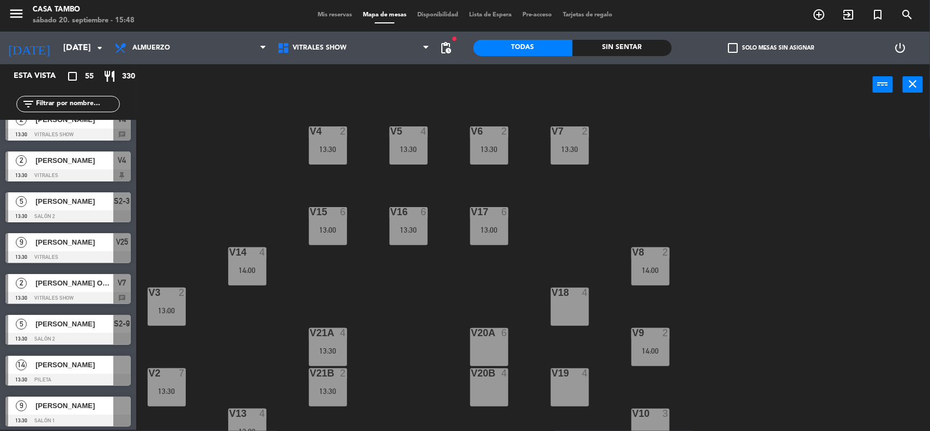
scroll to position [55, 0]
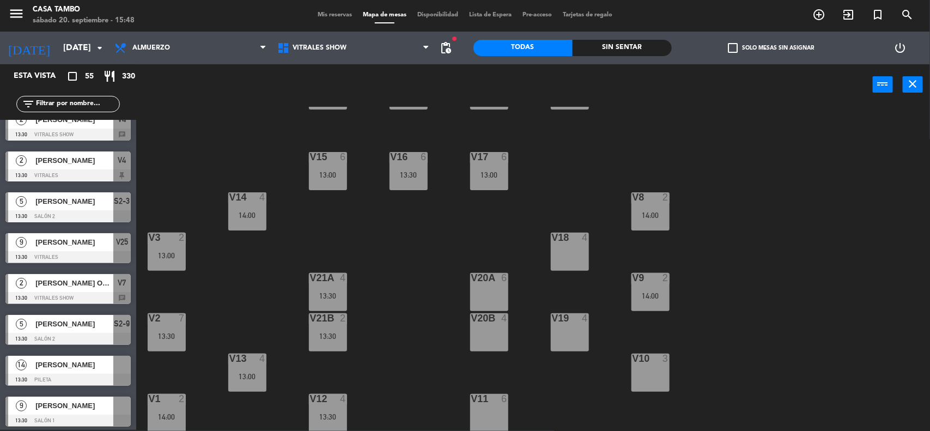
click at [646, 296] on div "14:00" at bounding box center [650, 296] width 38 height 8
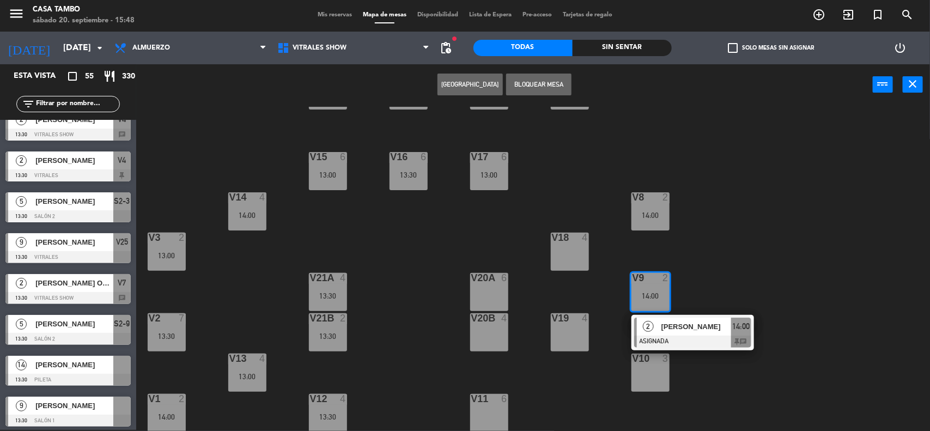
click at [658, 327] on div "2" at bounding box center [648, 326] width 23 height 18
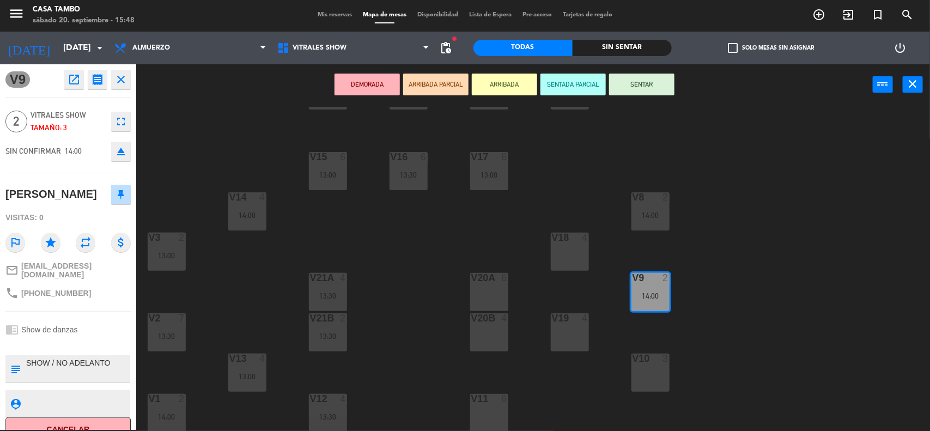
click at [121, 154] on icon "eject" at bounding box center [120, 151] width 13 height 13
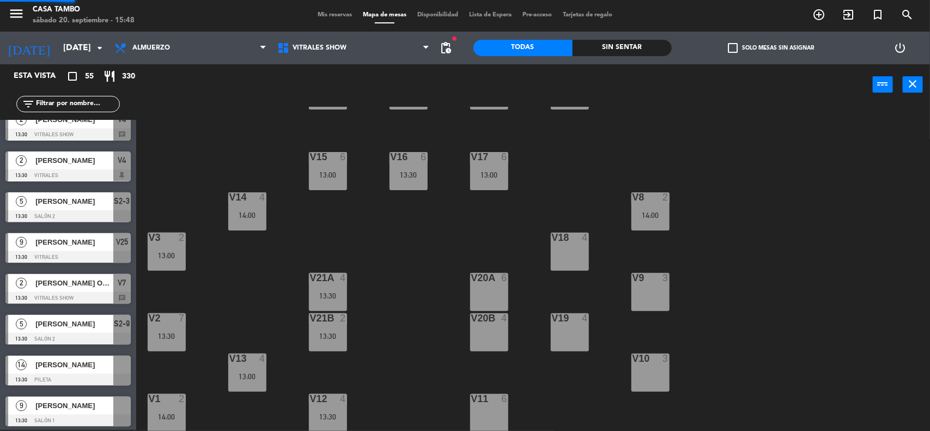
scroll to position [1, 0]
click at [521, 218] on div "V4 2 13:30 V5 4 13:30 V6 2 13:30 V7 2 13:30 V15 6 13:00 V16 6 13:30 V17 6 13:00…" at bounding box center [537, 269] width 784 height 325
click at [655, 211] on div "14:00" at bounding box center [650, 215] width 38 height 8
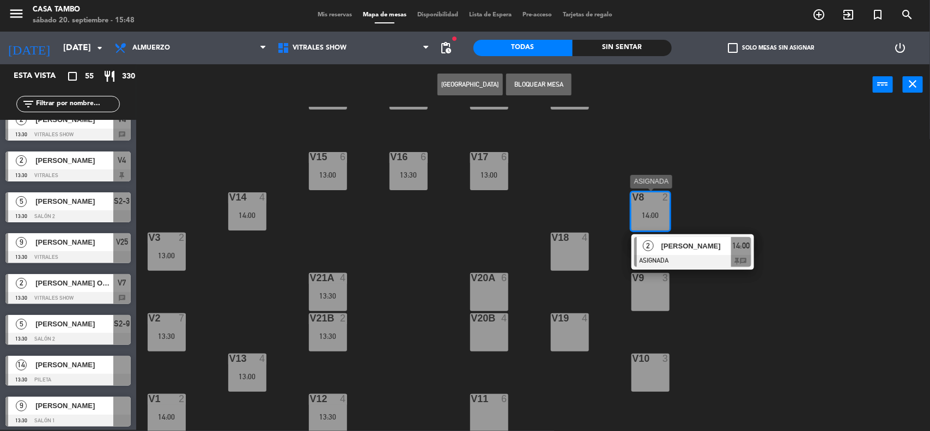
click at [693, 248] on span "Vivian Aroni" at bounding box center [696, 245] width 70 height 11
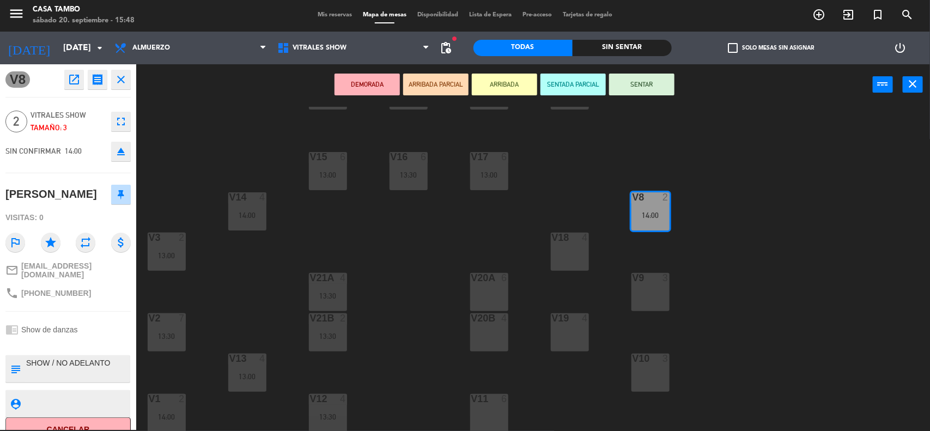
click at [121, 151] on icon "eject" at bounding box center [120, 151] width 13 height 13
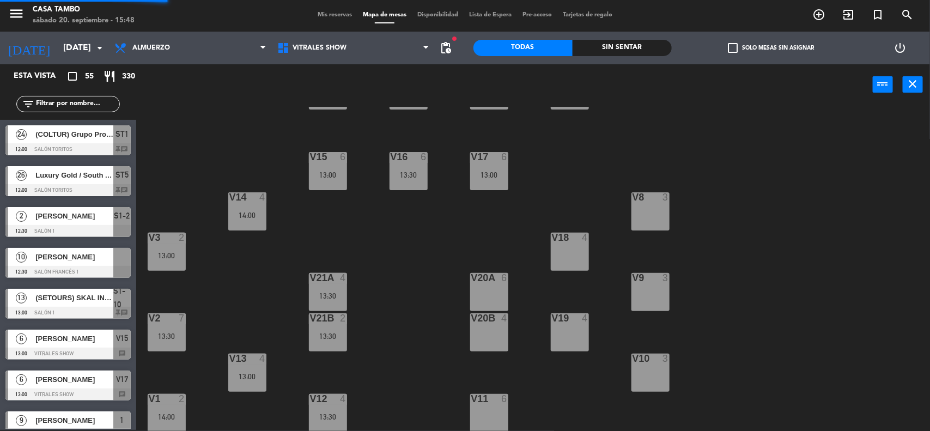
scroll to position [709, 0]
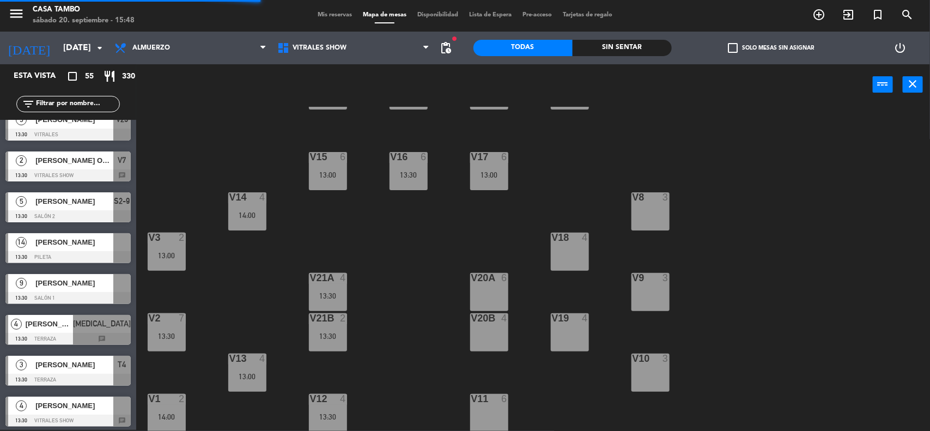
click at [469, 271] on div "V4 2 13:30 V5 4 13:30 V6 2 13:30 V7 2 13:30 V15 6 13:00 V16 6 13:30 V17 6 13:00…" at bounding box center [537, 269] width 784 height 325
click at [902, 10] on icon "search" at bounding box center [906, 14] width 13 height 13
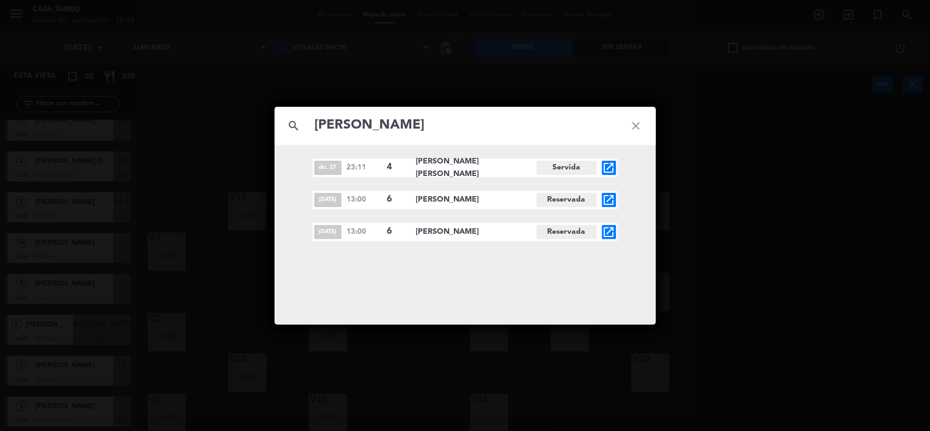
type input "Carlos Arroyo"
click at [555, 292] on div "dic. 27 23:11 4 Juan Carlos Arroyo Servida open_in_new sep. 21 13:00 6 Carlos A…" at bounding box center [464, 235] width 381 height 180
click at [858, 218] on div "search Carlos Arroyo close dic. 27 23:11 4 Juan Carlos Arroyo Servida open_in_n…" at bounding box center [465, 215] width 930 height 431
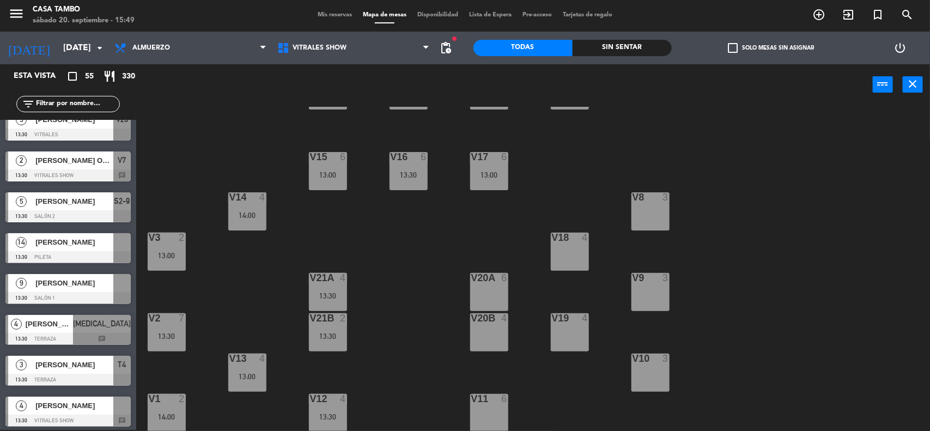
click at [387, 126] on div "V4 2 13:30 V5 4 13:30 V6 2 13:30 V7 2 13:30 V15 6 13:00 V16 6 13:30 V17 6 13:00…" at bounding box center [537, 269] width 784 height 325
